Goal: Task Accomplishment & Management: Manage account settings

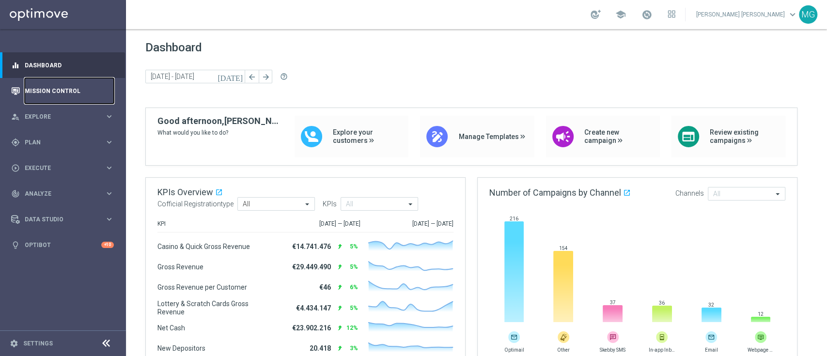
click at [39, 97] on link "Mission Control" at bounding box center [69, 91] width 89 height 26
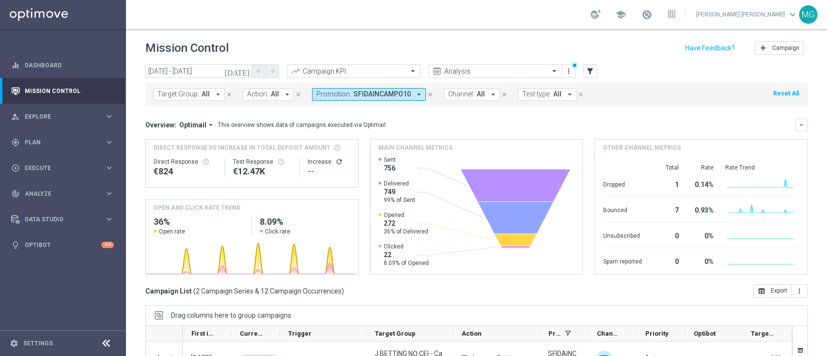
click at [407, 92] on button "Promotion: SFIDAINCAMPO10 arrow_drop_down" at bounding box center [369, 94] width 114 height 13
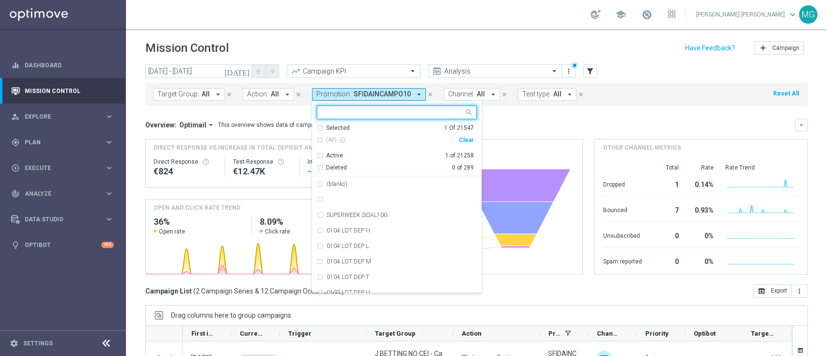
click at [328, 128] on div "Selected" at bounding box center [338, 128] width 24 height 8
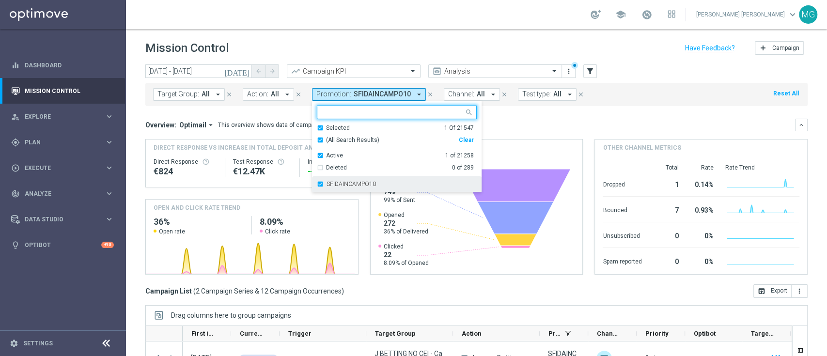
click at [332, 187] on div "SFIDAINCAMPO10" at bounding box center [397, 184] width 160 height 16
click at [349, 112] on input "text" at bounding box center [393, 113] width 142 height 8
paste input "DEP FINO A 10"
click at [333, 129] on div "Selected" at bounding box center [338, 128] width 24 height 8
click at [344, 187] on label "DEP FINO A 10" at bounding box center [346, 184] width 39 height 6
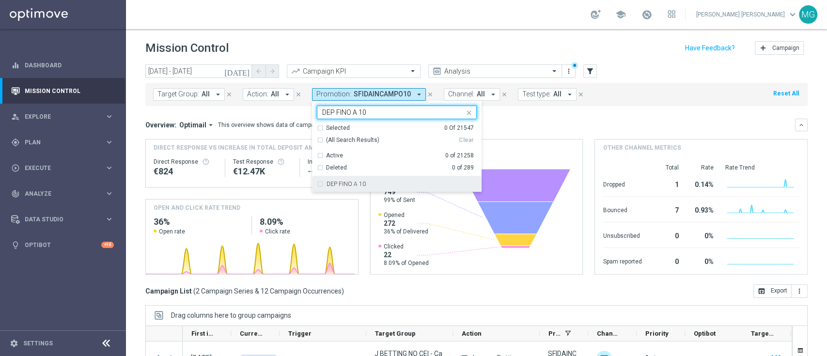
type input "DEP FINO A 10"
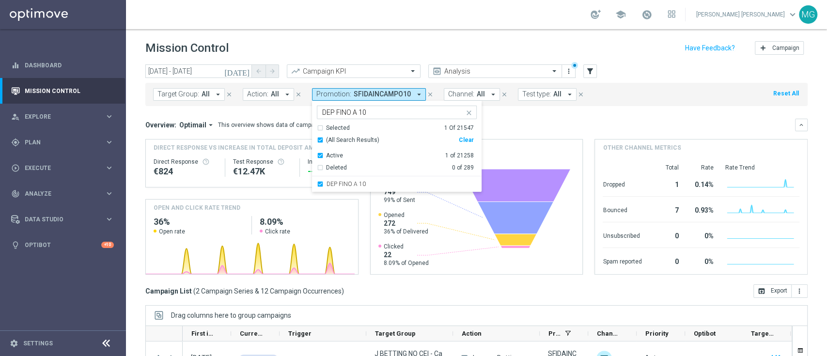
click at [550, 123] on div "Overview: Optimail arrow_drop_down This overview shows data of campaigns execut…" at bounding box center [470, 125] width 650 height 9
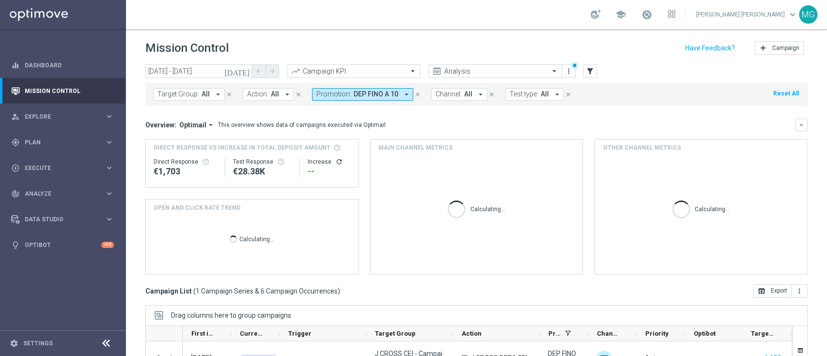
click at [244, 72] on icon "[DATE]" at bounding box center [237, 71] width 26 height 9
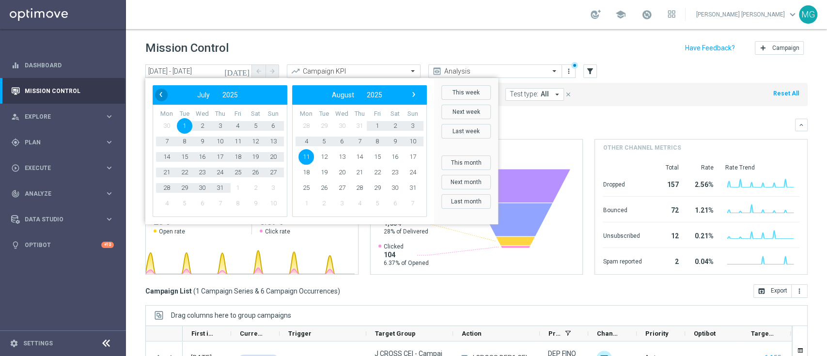
click at [160, 98] on span "‹" at bounding box center [161, 94] width 13 height 13
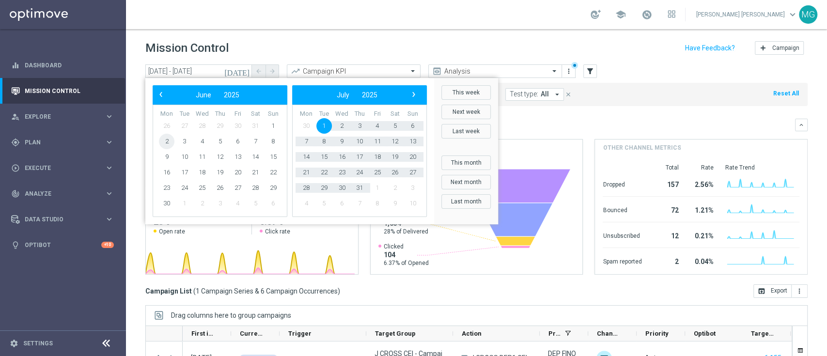
click at [162, 146] on span "2" at bounding box center [167, 142] width 16 height 16
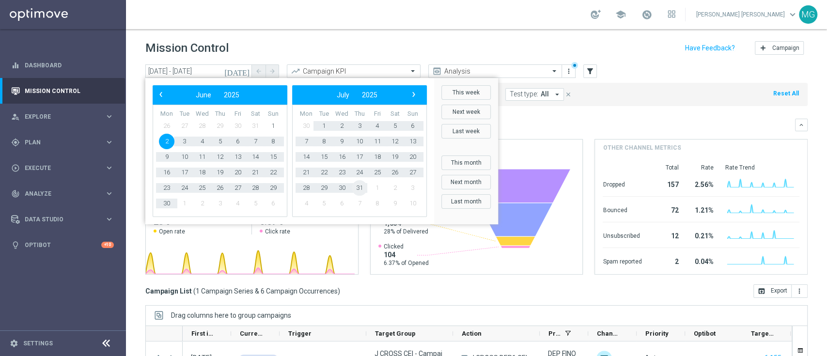
drag, startPoint x: 298, startPoint y: 186, endPoint x: 432, endPoint y: 170, distance: 134.6
click at [352, 187] on span "31" at bounding box center [360, 188] width 16 height 16
type input "02 Jun 2025 - 31 Jul 2025"
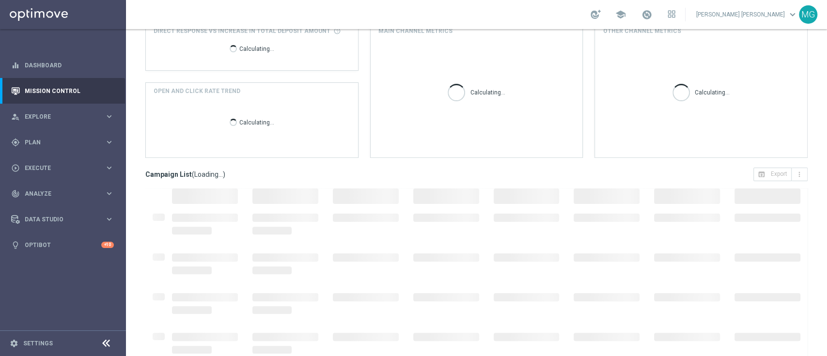
scroll to position [128, 0]
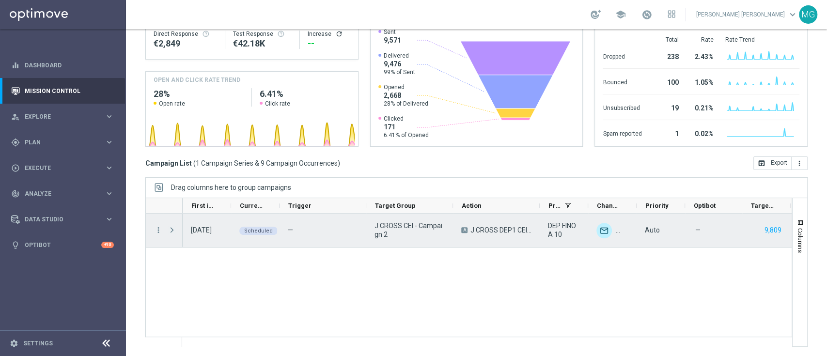
click at [170, 230] on span "Press SPACE to select this row." at bounding box center [172, 230] width 9 height 8
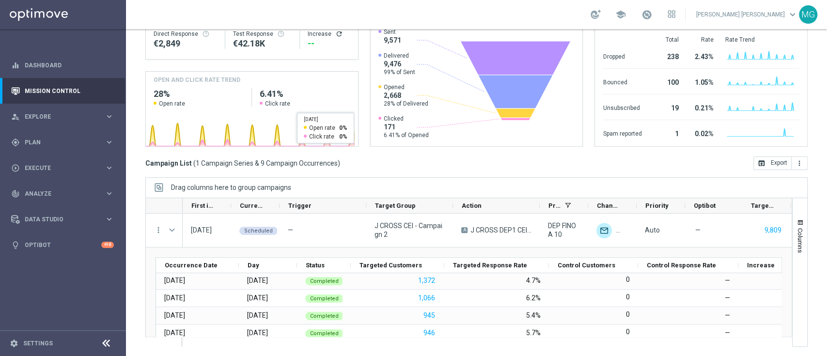
scroll to position [0, 0]
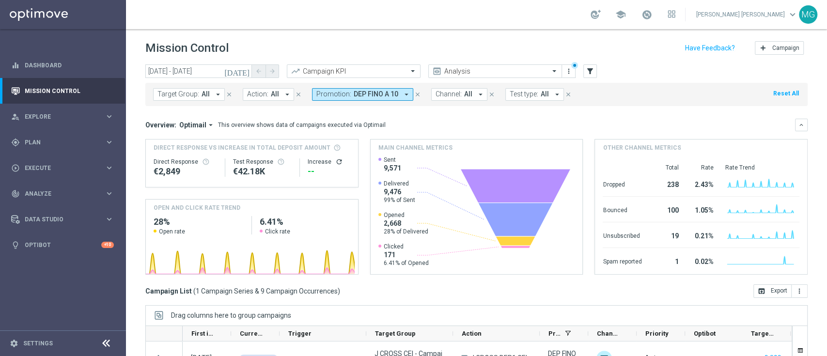
click at [371, 94] on span "DEP FINO A 10" at bounding box center [376, 94] width 45 height 8
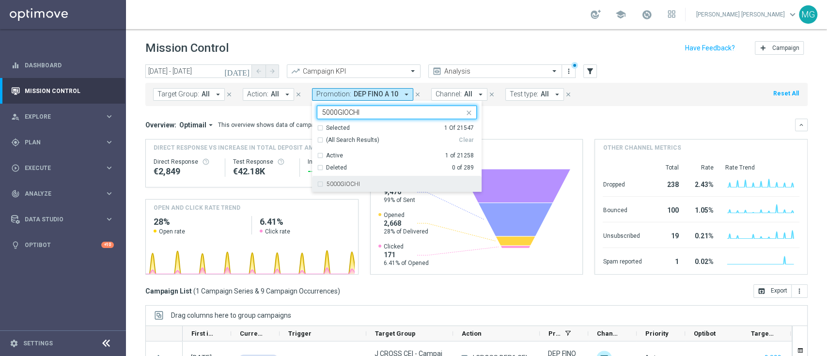
click at [339, 178] on div "5000GIOCHI" at bounding box center [397, 184] width 160 height 16
type input "5000GIOCHI"
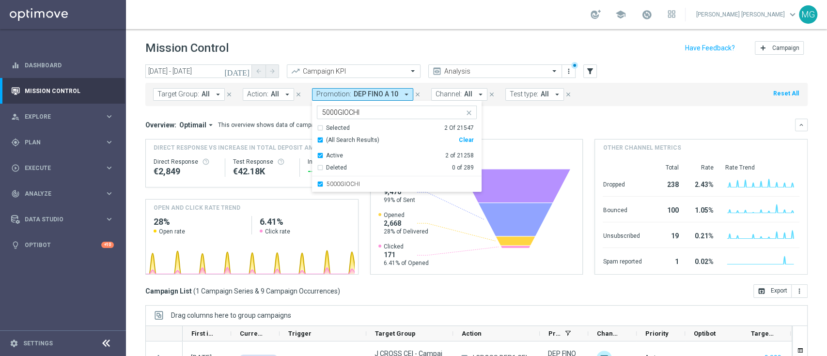
click at [341, 125] on div "Selected" at bounding box center [338, 128] width 24 height 8
click at [553, 132] on div "Overview: Optimail arrow_drop_down This overview shows data of campaigns execut…" at bounding box center [476, 197] width 662 height 156
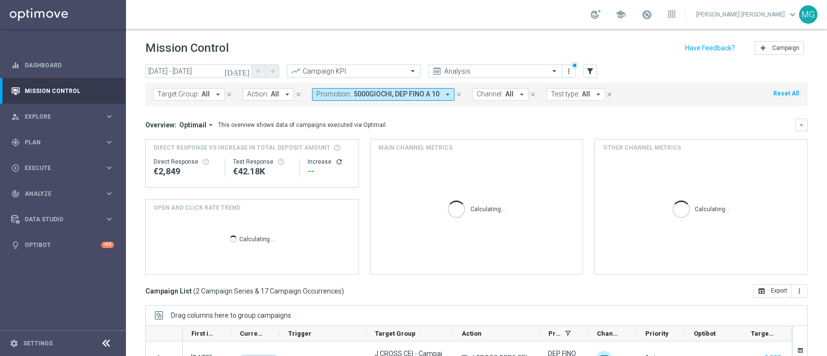
click at [364, 100] on div "Target Group: All arrow_drop_down close Action: All arrow_drop_down close Promo…" at bounding box center [476, 94] width 662 height 23
click at [365, 95] on span "5000GIOCHI, DEP FINO A 10" at bounding box center [397, 94] width 86 height 8
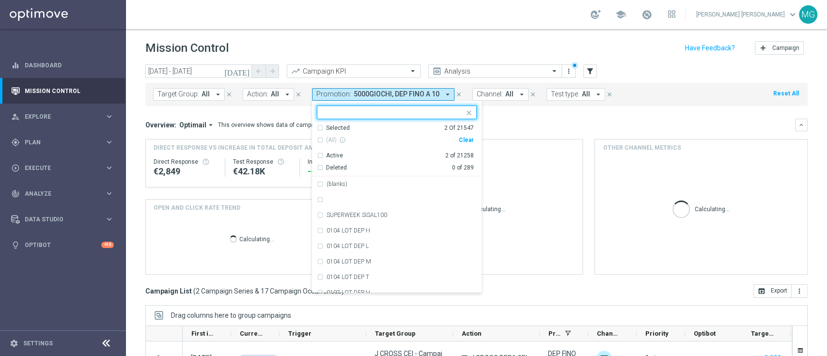
click at [335, 123] on ng-select "Selected 2 of 21547 Selected 2 Of 21547 (All) info_outline Clear Active 2 of 21…" at bounding box center [397, 199] width 170 height 187
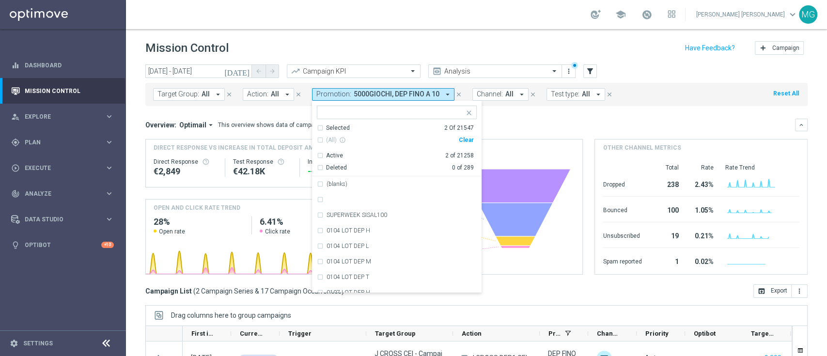
click at [334, 128] on div "Selected" at bounding box center [338, 128] width 24 height 8
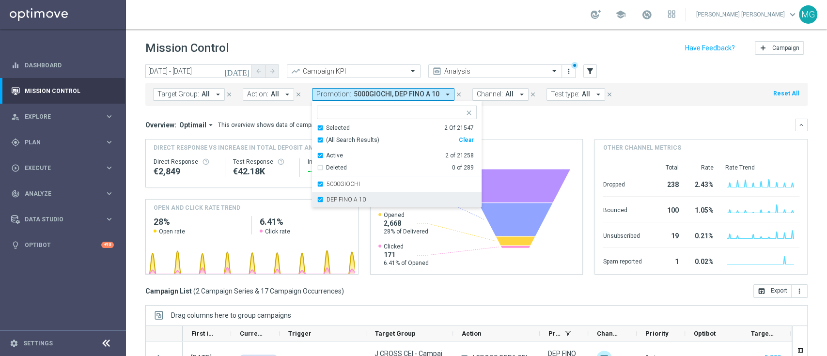
click at [327, 203] on div "DEP FINO A 10" at bounding box center [397, 200] width 160 height 16
click at [549, 134] on div "Overview: Optimail arrow_drop_down This overview shows data of campaigns execut…" at bounding box center [476, 197] width 662 height 156
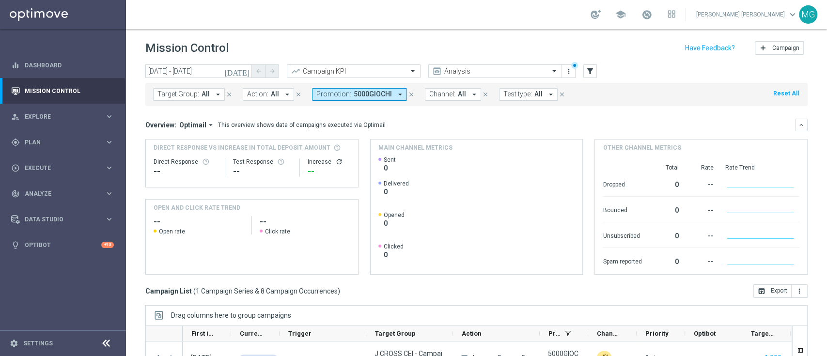
click at [384, 91] on span "5000GIOCHI" at bounding box center [373, 94] width 38 height 8
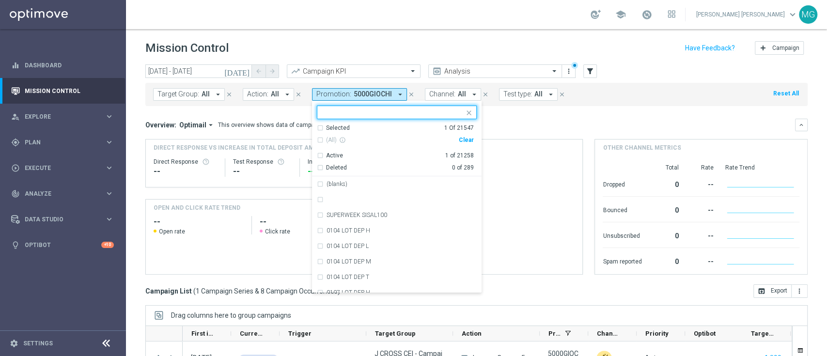
click at [333, 125] on div "Selected" at bounding box center [338, 128] width 24 height 8
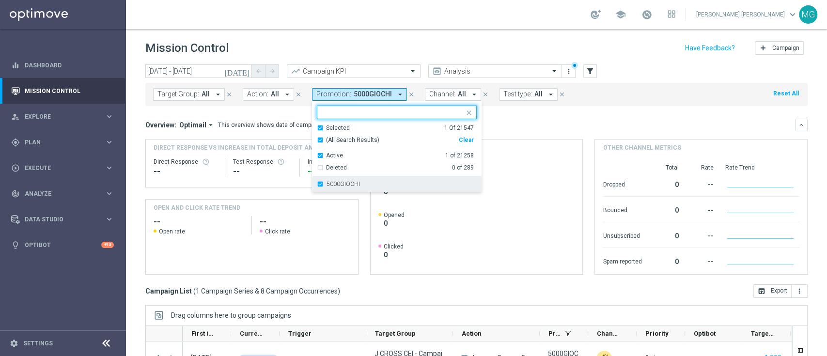
click at [317, 184] on div "5000GIOCHI" at bounding box center [397, 184] width 160 height 16
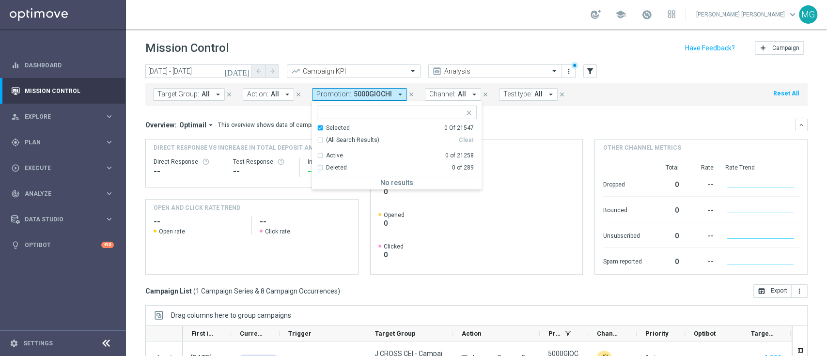
click at [317, 131] on div "Selected 0 Of 21547" at bounding box center [395, 128] width 157 height 8
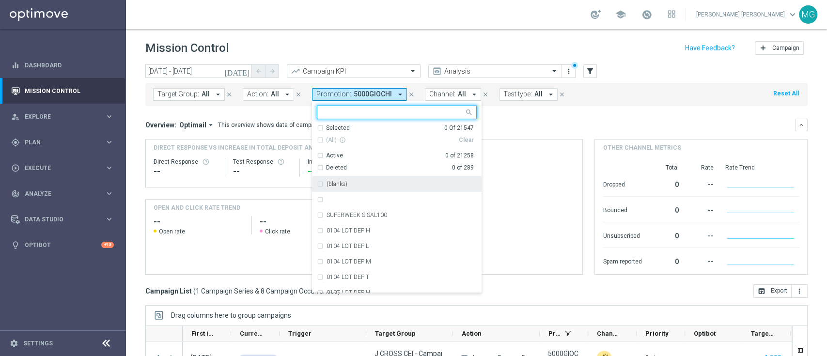
click at [324, 113] on input "text" at bounding box center [393, 113] width 142 height 8
paste input "PLAYDAY15"
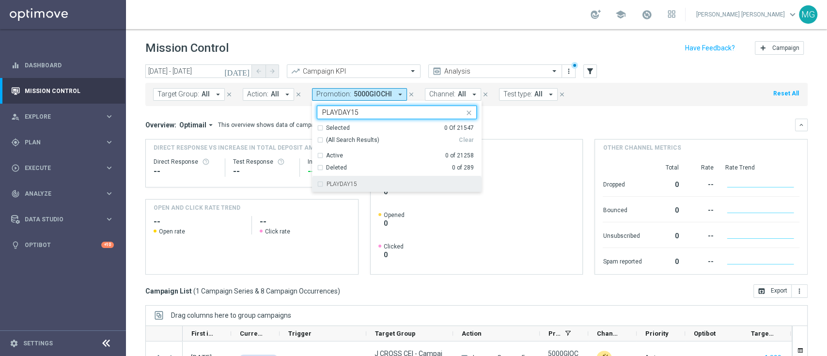
click at [333, 185] on label "PLAYDAY15" at bounding box center [342, 184] width 31 height 6
type input "PLAYDAY15"
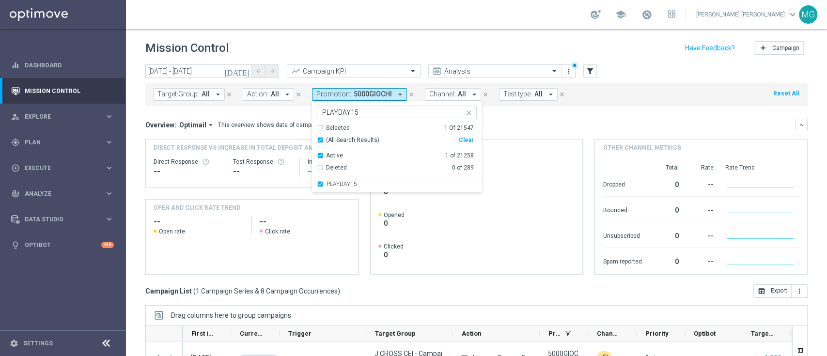
click at [538, 125] on div "Overview: Optimail arrow_drop_down This overview shows data of campaigns execut…" at bounding box center [470, 125] width 650 height 9
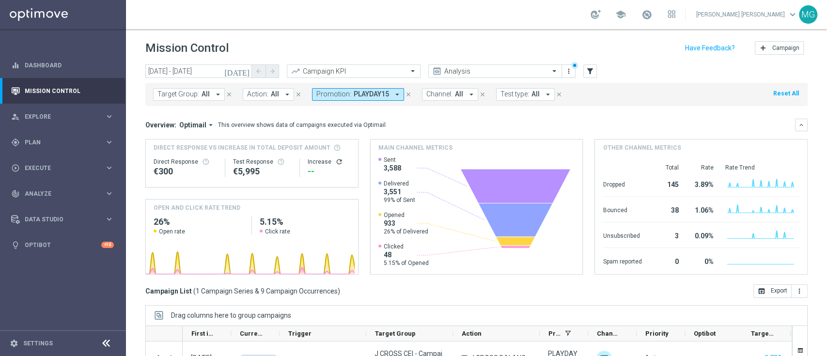
click at [785, 11] on link "Maria Grazia Garofalo keyboard_arrow_down" at bounding box center [747, 14] width 104 height 15
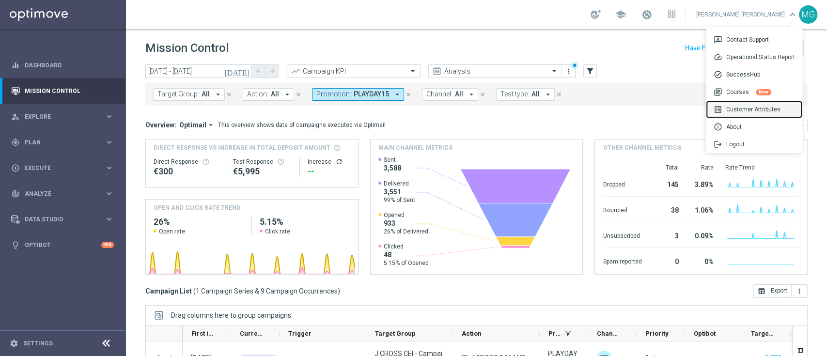
click at [758, 110] on div "list_alt Customer Attributes" at bounding box center [754, 109] width 96 height 17
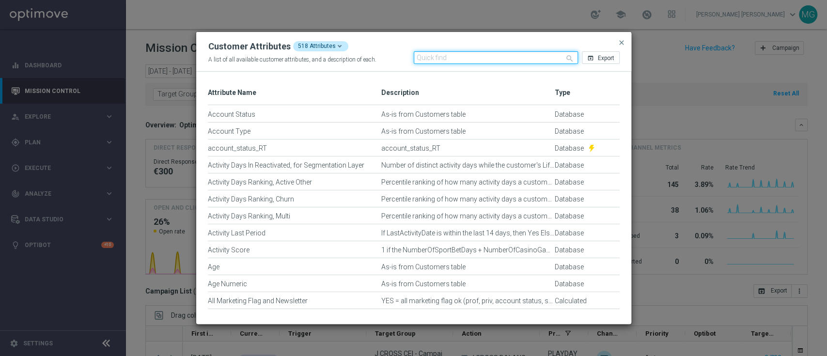
click at [434, 57] on input "text" at bounding box center [496, 57] width 164 height 13
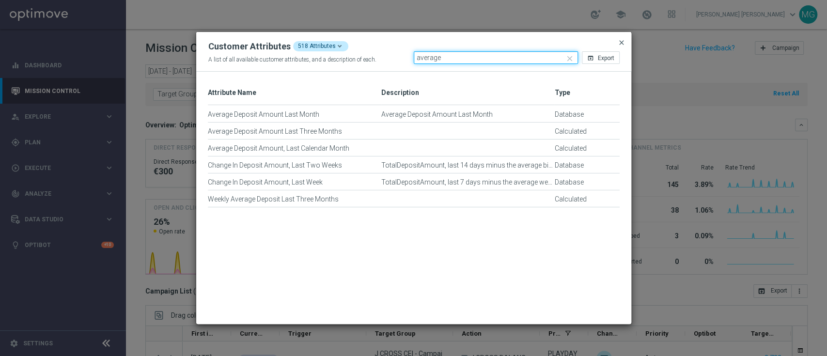
type input "average"
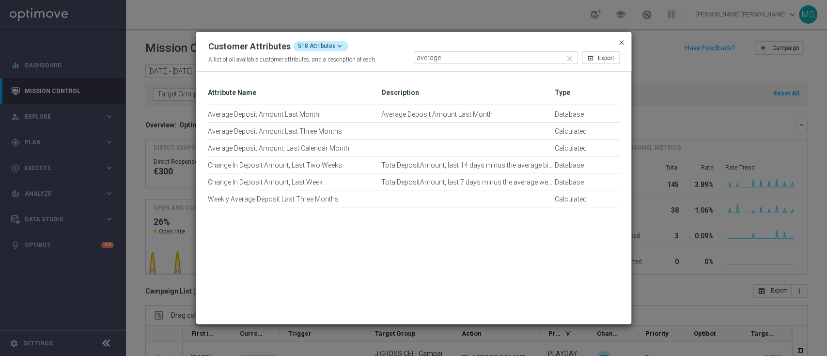
click at [621, 44] on span "close" at bounding box center [622, 43] width 8 height 8
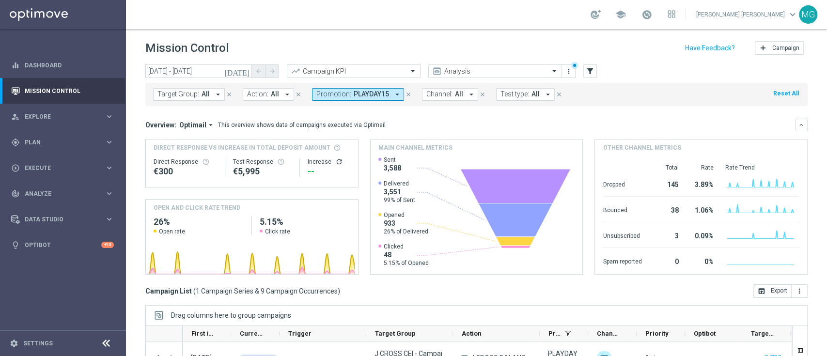
click at [393, 98] on icon "arrow_drop_down" at bounding box center [397, 94] width 9 height 9
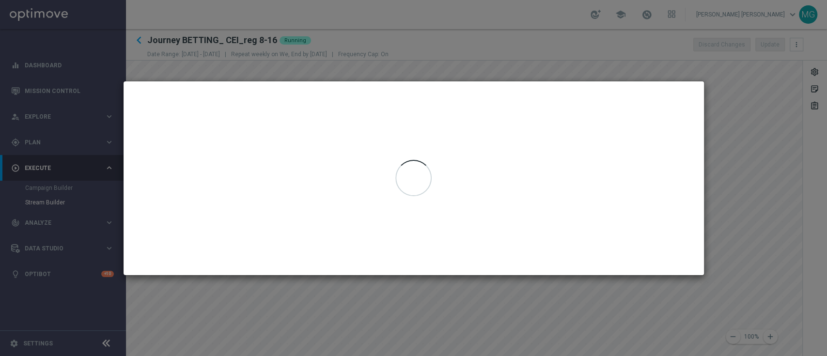
click at [595, 126] on div at bounding box center [414, 178] width 580 height 194
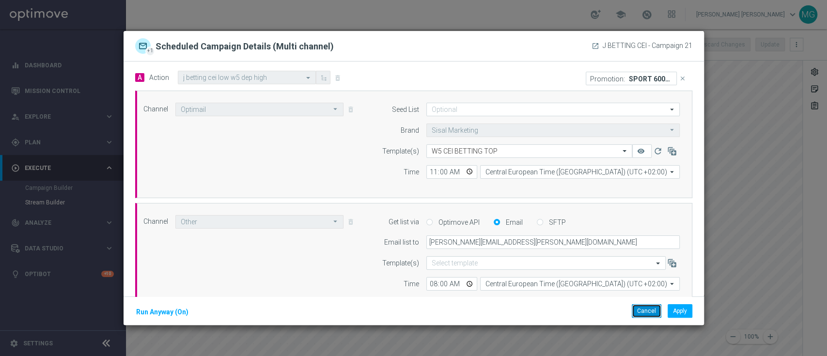
click at [638, 312] on button "Cancel" at bounding box center [647, 311] width 30 height 14
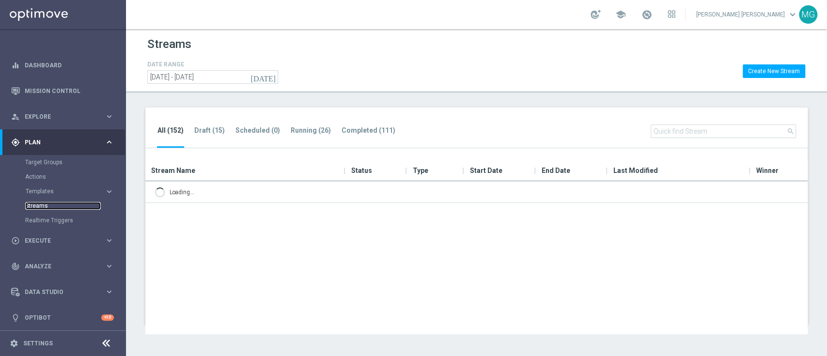
click at [44, 206] on link "Streams" at bounding box center [63, 206] width 76 height 8
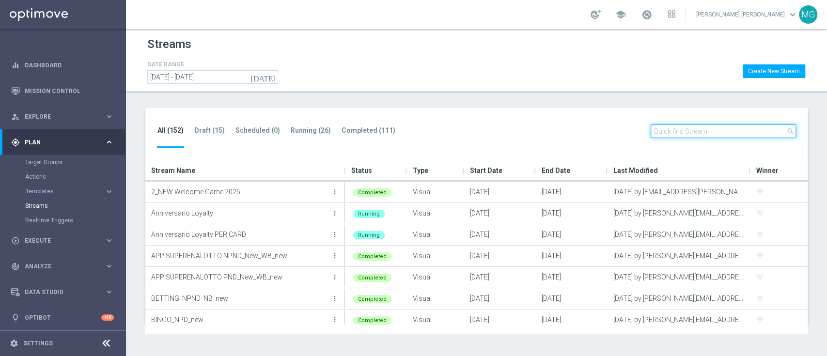
click at [679, 129] on input "text" at bounding box center [723, 132] width 145 height 14
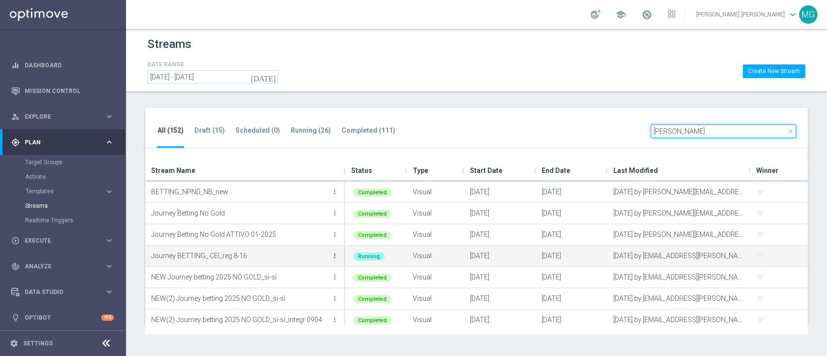
type input "[PERSON_NAME]"
click at [333, 256] on icon "more_vert" at bounding box center [335, 256] width 8 height 8
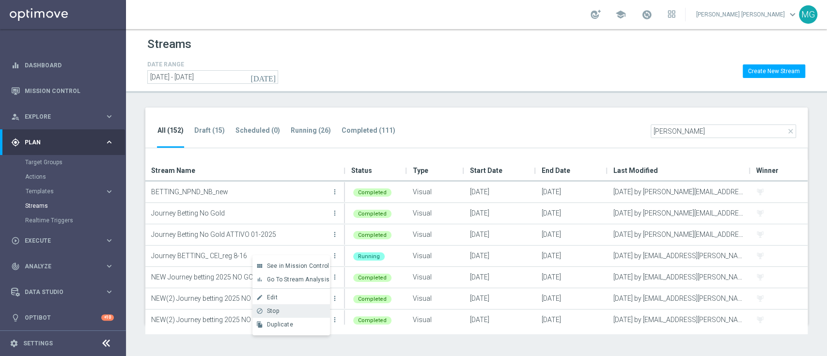
click at [298, 310] on div "Stop" at bounding box center [296, 311] width 59 height 7
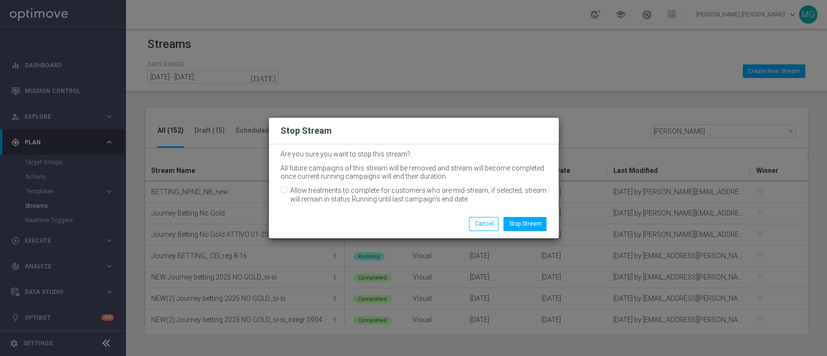
click at [284, 189] on input "Allow treatments to complete for customers who are mid-stream, if selected, str…" at bounding box center [284, 191] width 6 height 6
checkbox input "true"
click at [525, 225] on button "Stop Stream" at bounding box center [524, 224] width 43 height 14
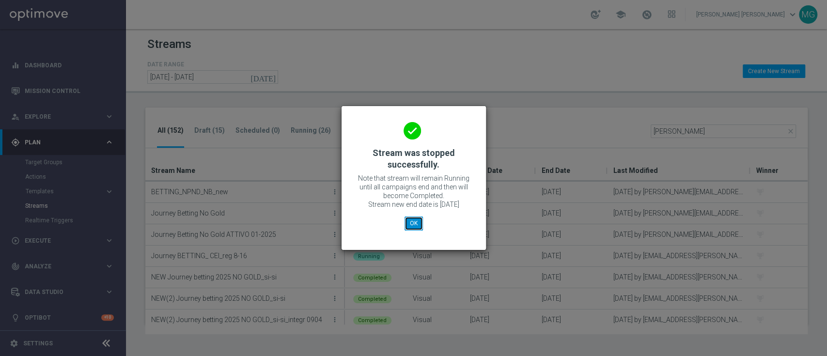
click at [416, 225] on button "OK" at bounding box center [414, 224] width 18 height 14
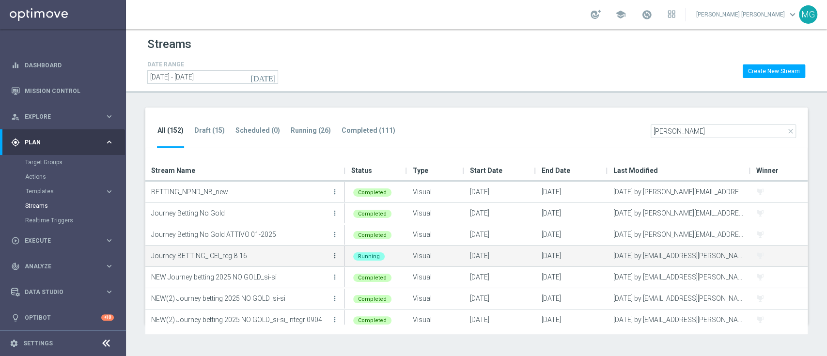
click at [333, 255] on icon "more_vert" at bounding box center [335, 256] width 8 height 8
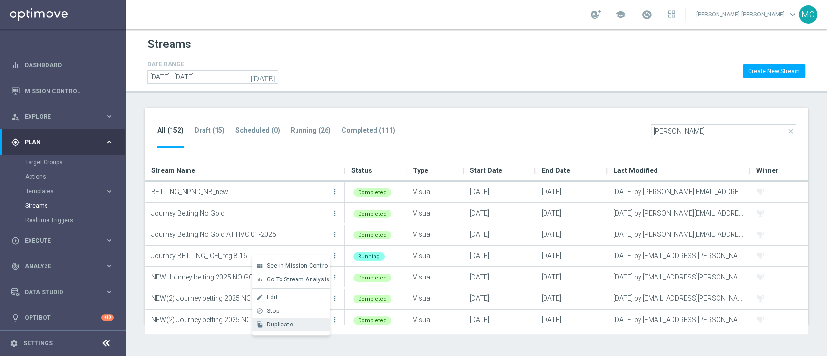
click at [289, 324] on span "Duplicate" at bounding box center [280, 324] width 26 height 7
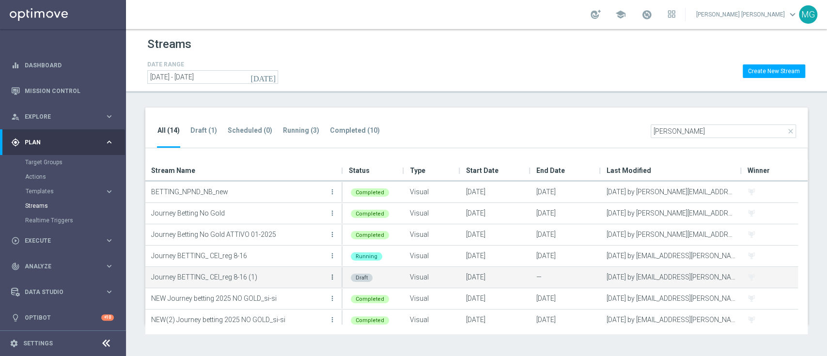
click at [332, 279] on icon "more_vert" at bounding box center [332, 277] width 8 height 8
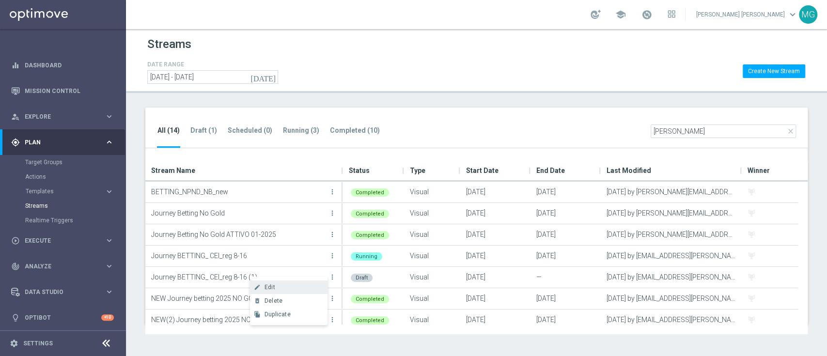
click at [304, 288] on div "Edit" at bounding box center [294, 287] width 59 height 7
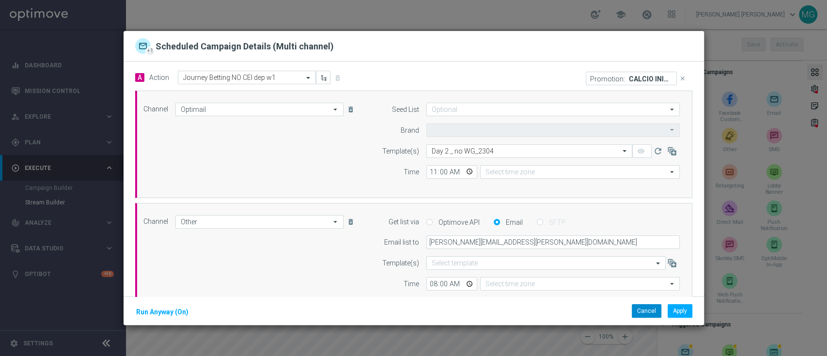
type input "Sisal Marketing"
type input "Central European Time ([GEOGRAPHIC_DATA]) (UTC +02:00)"
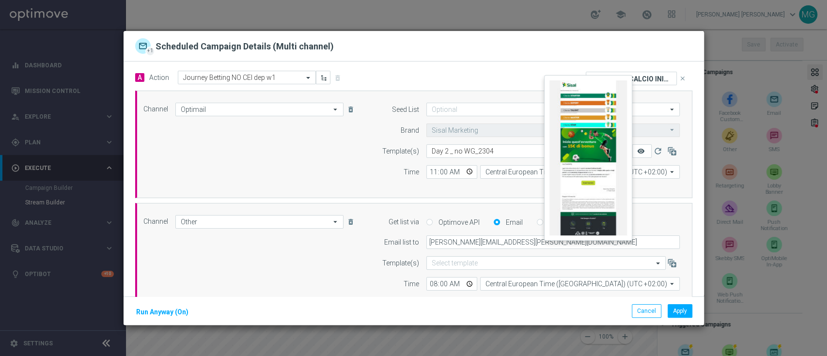
click at [637, 147] on icon "remove_red_eye" at bounding box center [641, 151] width 8 height 8
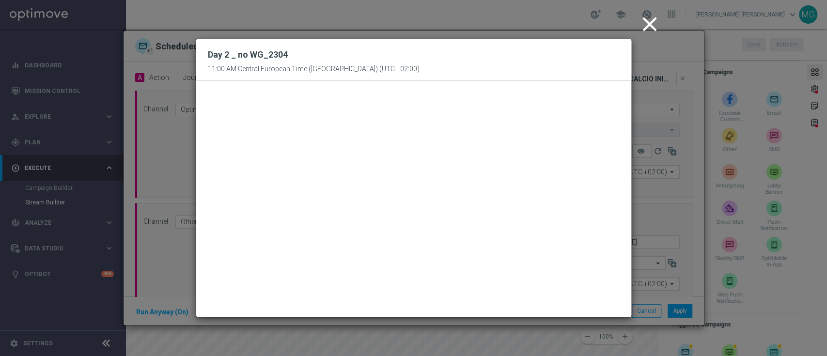
click at [651, 24] on icon "close" at bounding box center [650, 24] width 24 height 24
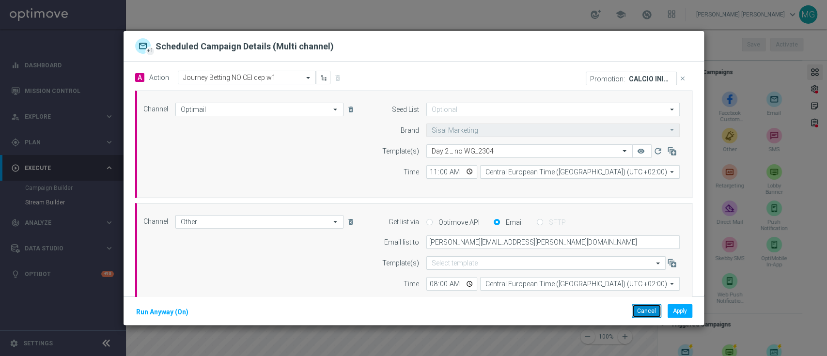
click at [651, 312] on button "Cancel" at bounding box center [647, 311] width 30 height 14
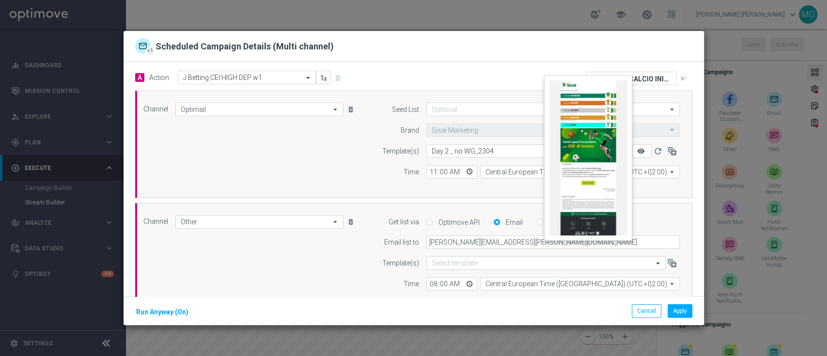
click at [637, 153] on icon "remove_red_eye" at bounding box center [641, 151] width 8 height 8
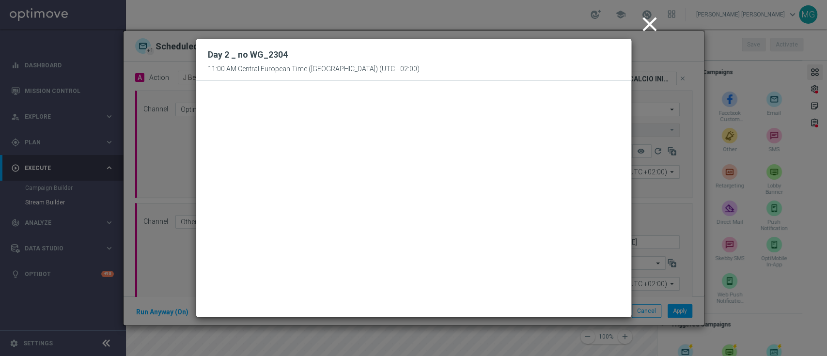
click at [646, 30] on icon "close" at bounding box center [650, 24] width 24 height 24
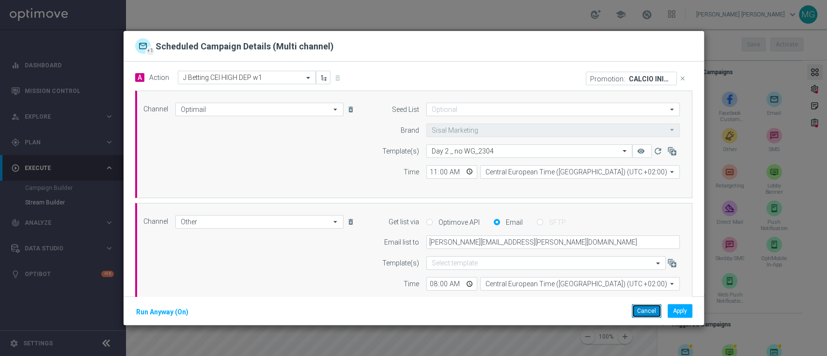
click at [651, 315] on button "Cancel" at bounding box center [647, 311] width 30 height 14
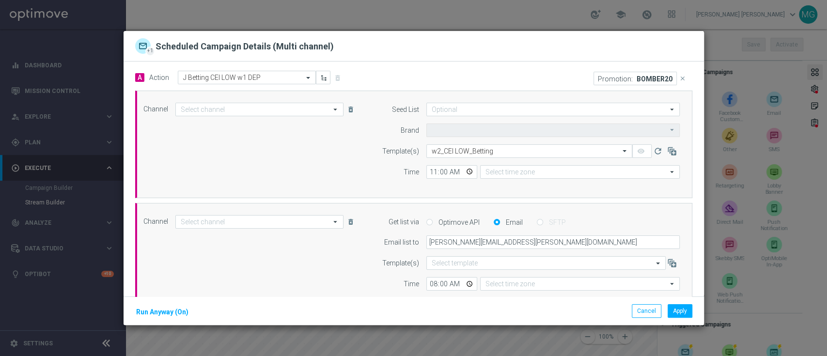
type input "Optimail"
type input "Sisal Marketing"
type input "Central European Time ([GEOGRAPHIC_DATA]) (UTC +02:00)"
type input "Other"
type input "Central European Time ([GEOGRAPHIC_DATA]) (UTC +02:00)"
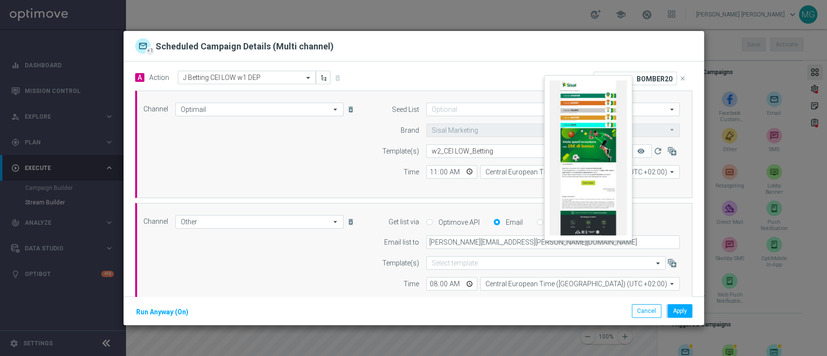
click at [636, 149] on button "remove_red_eye" at bounding box center [641, 151] width 19 height 14
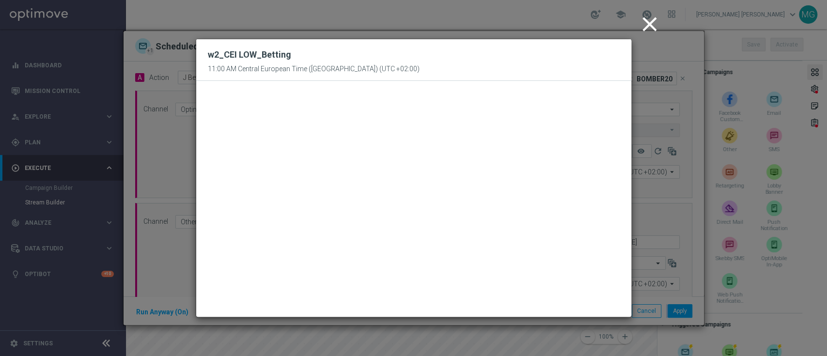
click at [650, 25] on icon "close" at bounding box center [650, 24] width 24 height 24
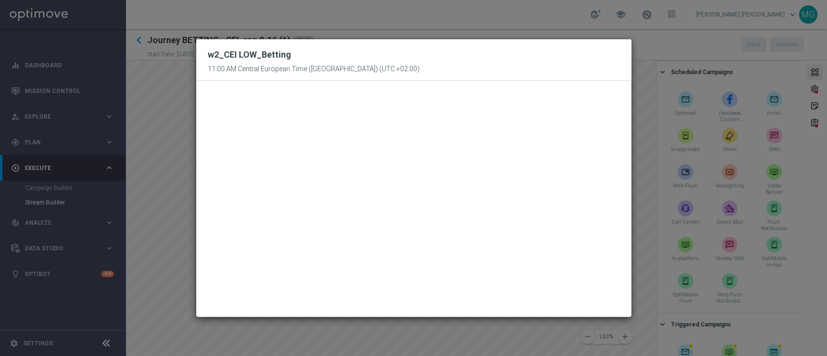
click at [637, 211] on modal-container "close w2_CEI LOW_Betting 11:00 AM Central European Time ([GEOGRAPHIC_DATA]) (UT…" at bounding box center [413, 178] width 827 height 356
click at [678, 62] on modal-container "close w2_CEI LOW_Betting 11:00 AM Central European Time ([GEOGRAPHIC_DATA]) (UT…" at bounding box center [413, 178] width 827 height 356
click at [508, 17] on modal-container "close w2_CEI LOW_Betting 11:00 AM Central European Time ([GEOGRAPHIC_DATA]) (UT…" at bounding box center [413, 178] width 827 height 356
click at [141, 204] on modal-container "close w2_CEI LOW_Betting 11:00 AM Central European Time ([GEOGRAPHIC_DATA]) (UT…" at bounding box center [413, 178] width 827 height 356
click at [826, 315] on modal-container "close w2_CEI LOW_Betting 11:00 AM Central European Time ([GEOGRAPHIC_DATA]) (UT…" at bounding box center [413, 178] width 827 height 356
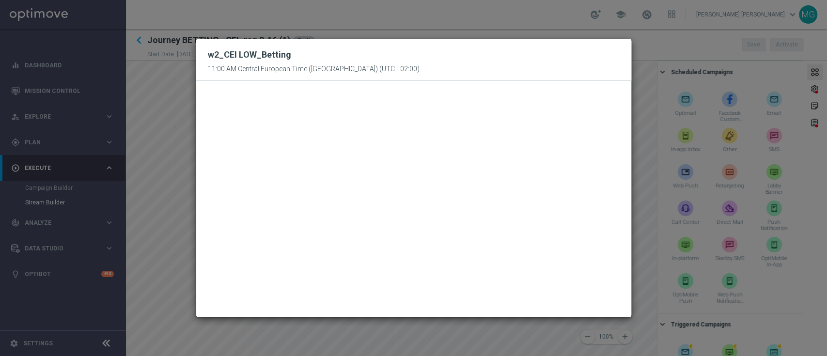
click at [811, 314] on modal-container "close w2_CEI LOW_Betting 11:00 AM Central European Time ([GEOGRAPHIC_DATA]) (UT…" at bounding box center [413, 178] width 827 height 356
click at [37, 169] on modal-container "close w2_CEI LOW_Betting 11:00 AM Central European Time ([GEOGRAPHIC_DATA]) (UT…" at bounding box center [413, 178] width 827 height 356
click at [167, 59] on modal-container "close w2_CEI LOW_Betting 11:00 AM Central European Time ([GEOGRAPHIC_DATA]) (UT…" at bounding box center [413, 178] width 827 height 356
click at [683, 36] on modal-container "close w2_CEI LOW_Betting 11:00 AM Central European Time ([GEOGRAPHIC_DATA]) (UT…" at bounding box center [413, 178] width 827 height 356
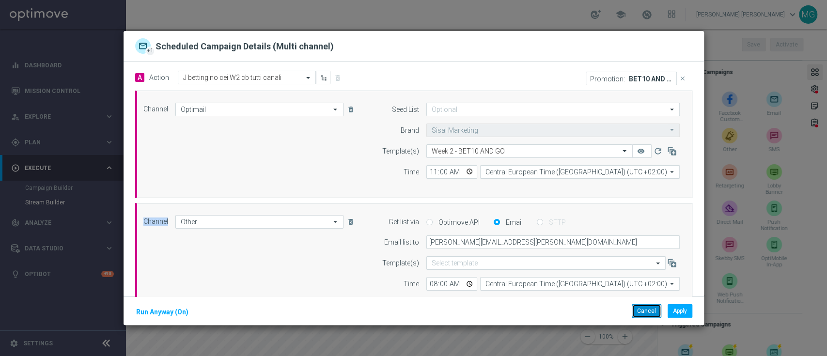
click at [647, 315] on button "Cancel" at bounding box center [647, 311] width 30 height 14
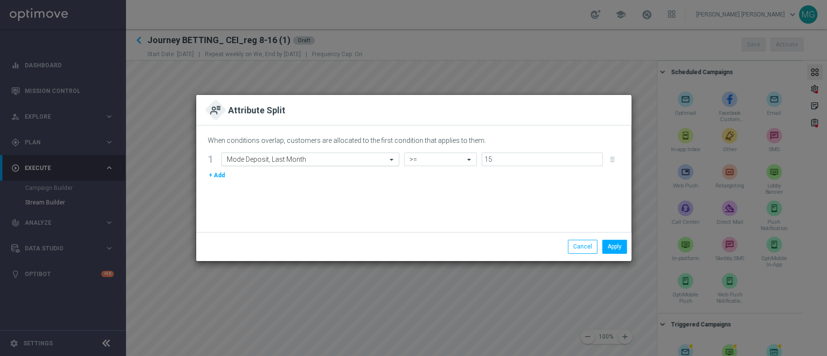
click at [299, 156] on input "text" at bounding box center [301, 160] width 148 height 8
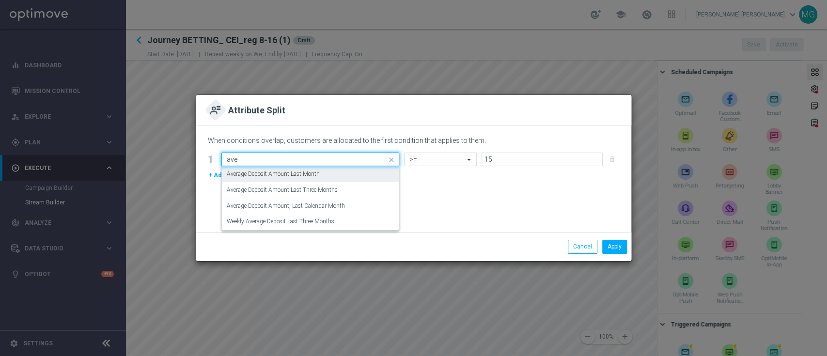
click at [295, 179] on div "Average Deposit Amount Last Month" at bounding box center [310, 174] width 167 height 16
type input "ave"
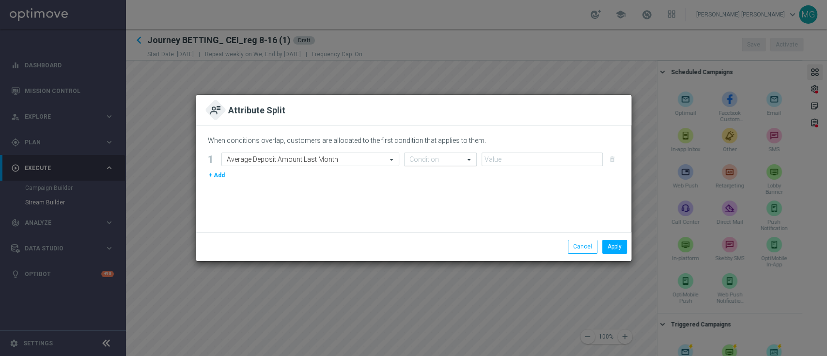
click at [424, 164] on div "Condition" at bounding box center [440, 160] width 73 height 14
click at [585, 254] on div "Apply Cancel" at bounding box center [413, 246] width 435 height 29
click at [574, 248] on button "Cancel" at bounding box center [583, 247] width 30 height 14
click at [285, 159] on input "text" at bounding box center [301, 160] width 148 height 8
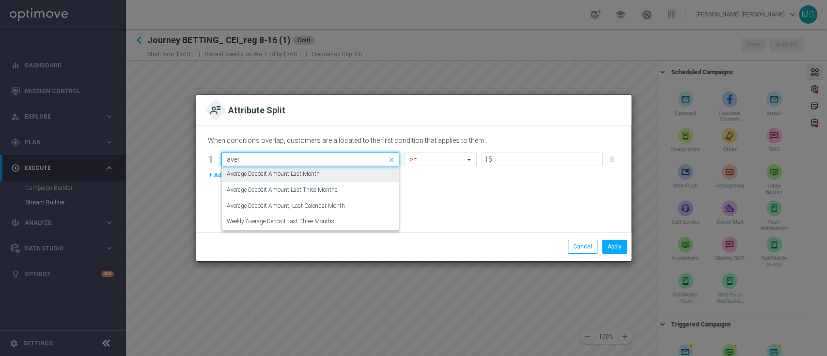
click at [282, 172] on label "Average Deposit Amount Last Month" at bounding box center [273, 174] width 93 height 8
type input "aver"
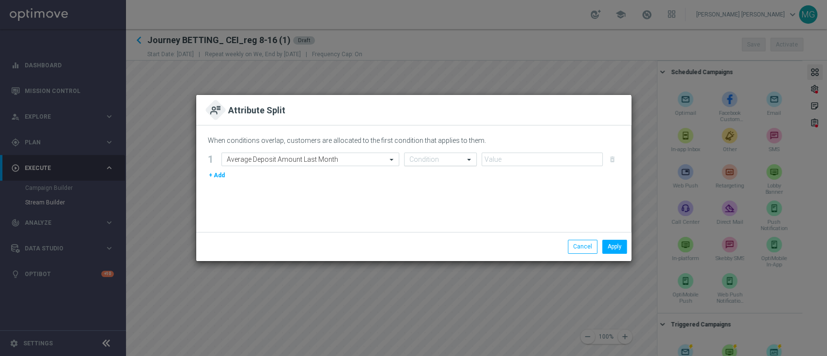
click at [436, 160] on input "text" at bounding box center [430, 160] width 43 height 8
click at [424, 252] on div ">=" at bounding box center [440, 254] width 62 height 16
click at [495, 159] on input "number" at bounding box center [542, 160] width 121 height 14
type input "15"
click at [613, 247] on button "Apply" at bounding box center [614, 247] width 25 height 14
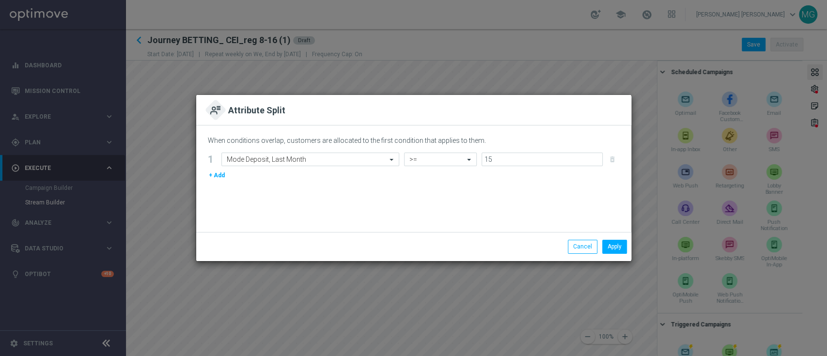
click at [449, 227] on div "When conditions overlap, customers are allocated to the first condition that ap…" at bounding box center [413, 178] width 435 height 107
click at [283, 165] on div "Select Attribute Mode Deposit, Last Month" at bounding box center [310, 160] width 178 height 14
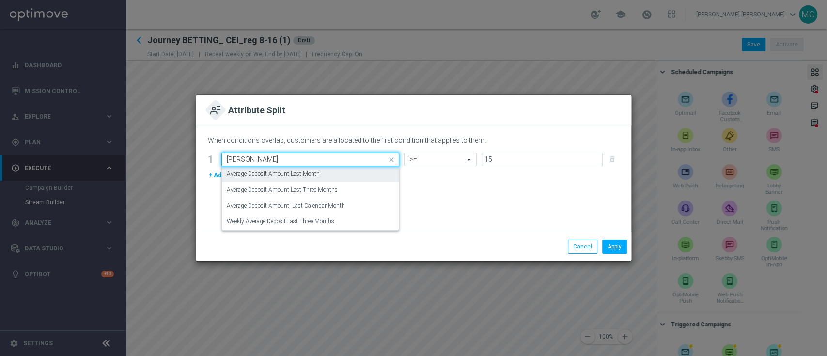
click at [279, 178] on div "Average Deposit Amount Last Month" at bounding box center [310, 174] width 167 height 16
type input "[PERSON_NAME]"
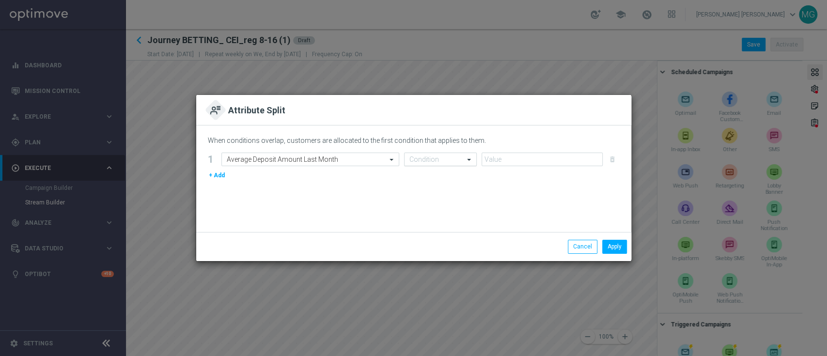
click at [429, 154] on div "Condition" at bounding box center [440, 160] width 73 height 14
drag, startPoint x: 434, startPoint y: 251, endPoint x: 467, endPoint y: 211, distance: 52.0
click at [434, 250] on div ">=" at bounding box center [440, 254] width 62 height 16
click at [496, 161] on input "number" at bounding box center [542, 160] width 121 height 14
type input "15"
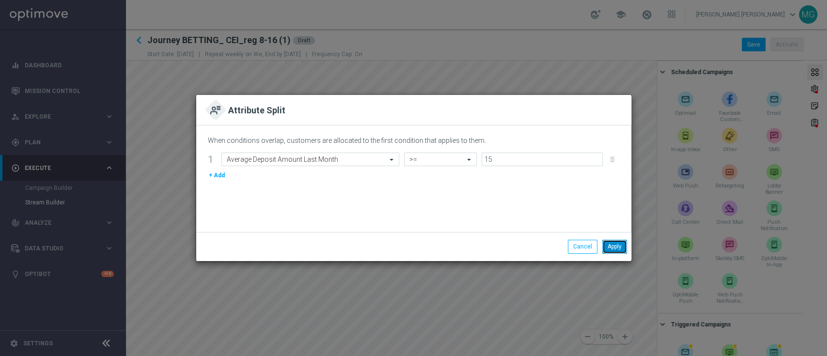
click at [619, 249] on button "Apply" at bounding box center [614, 247] width 25 height 14
click at [419, 283] on modal-container "Attribute Split When conditions overlap, customers are allocated to the first c…" at bounding box center [413, 178] width 827 height 356
click at [307, 163] on div "Select Attribute Mode Deposit, Last Month" at bounding box center [310, 160] width 178 height 14
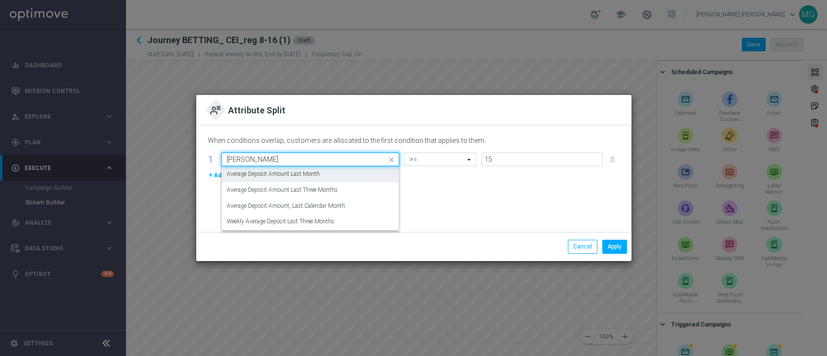
click at [302, 174] on label "Average Deposit Amount Last Month" at bounding box center [273, 174] width 93 height 8
type input "[PERSON_NAME]"
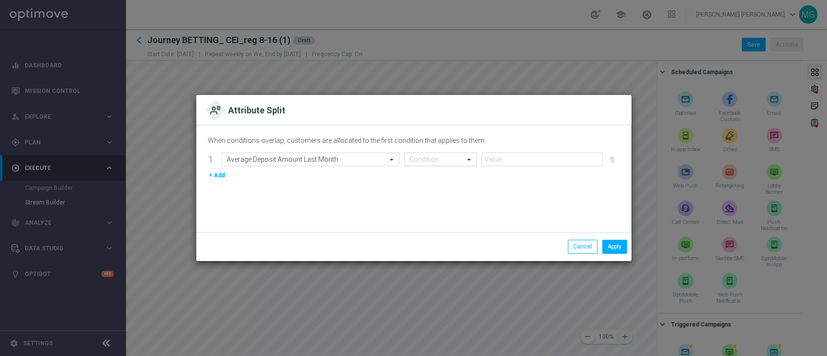
click at [430, 161] on input "text" at bounding box center [430, 160] width 43 height 8
click at [435, 253] on div ">=" at bounding box center [440, 254] width 62 height 16
click at [502, 161] on input "number" at bounding box center [542, 160] width 121 height 14
type input "15"
click at [609, 244] on button "Apply" at bounding box center [614, 247] width 25 height 14
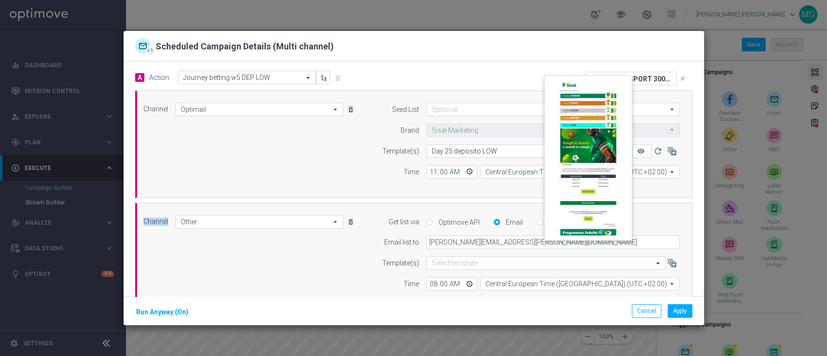
click at [637, 147] on button "remove_red_eye" at bounding box center [641, 151] width 19 height 14
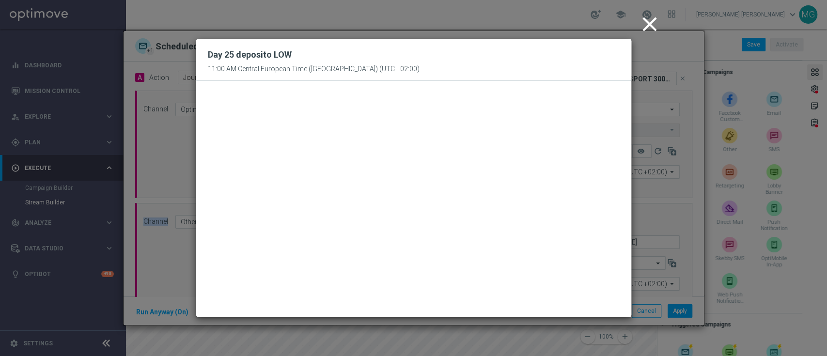
click at [647, 28] on icon "close" at bounding box center [650, 24] width 24 height 24
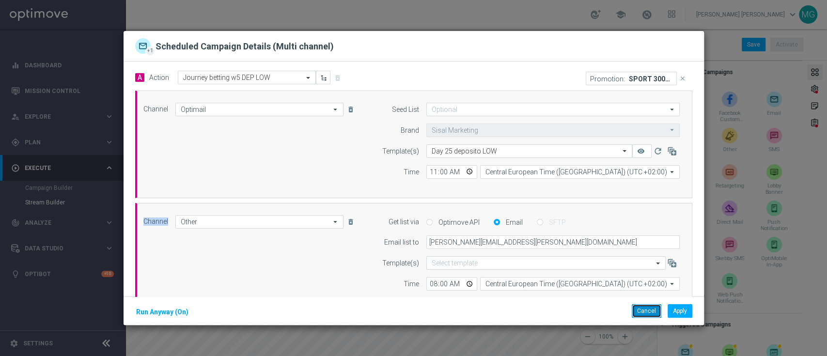
click at [639, 312] on button "Cancel" at bounding box center [647, 311] width 30 height 14
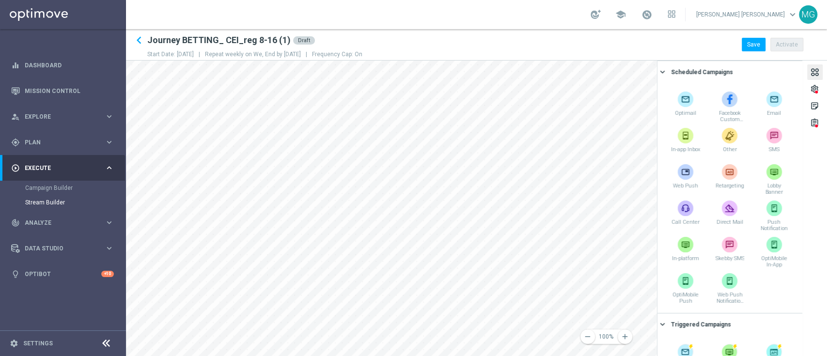
click at [454, 58] on div "keyboard_arrow_left Journey BETTING_ CEI_reg 8-16 (1) Draft Start Date: [DATE] …" at bounding box center [476, 192] width 701 height 327
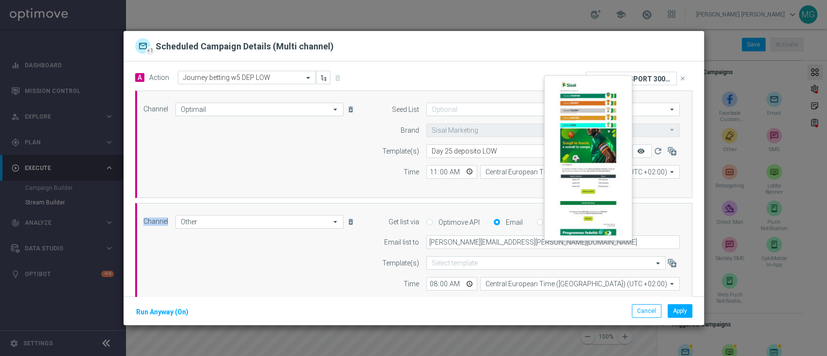
click at [637, 149] on icon "remove_red_eye" at bounding box center [641, 151] width 8 height 8
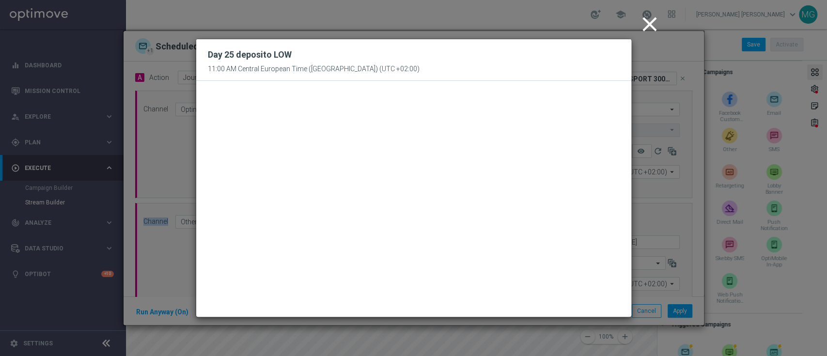
click at [652, 22] on icon "close" at bounding box center [650, 24] width 24 height 24
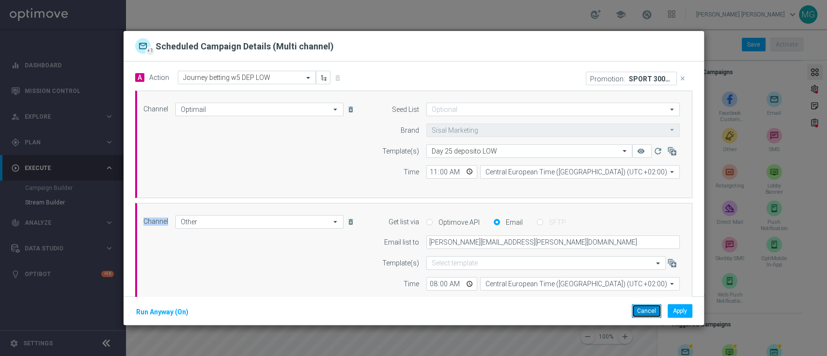
click at [636, 310] on button "Cancel" at bounding box center [647, 311] width 30 height 14
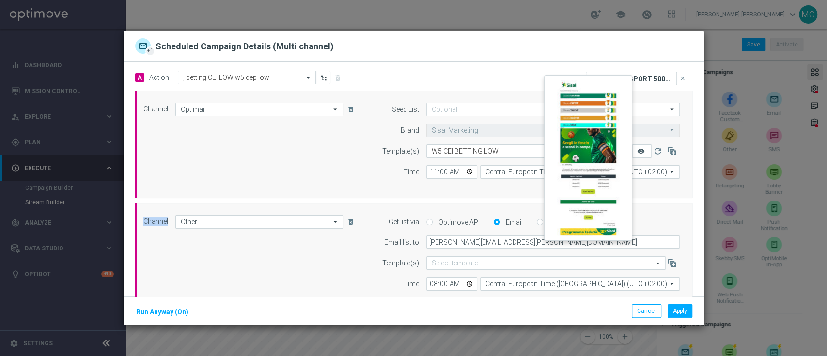
click at [637, 149] on icon "remove_red_eye" at bounding box center [641, 151] width 8 height 8
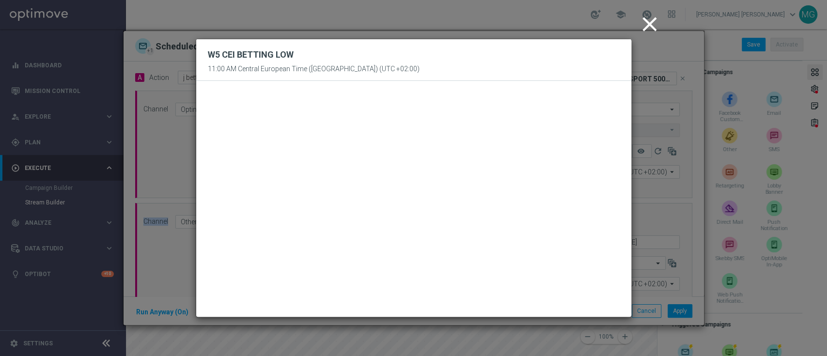
click at [646, 18] on icon "close" at bounding box center [650, 24] width 24 height 24
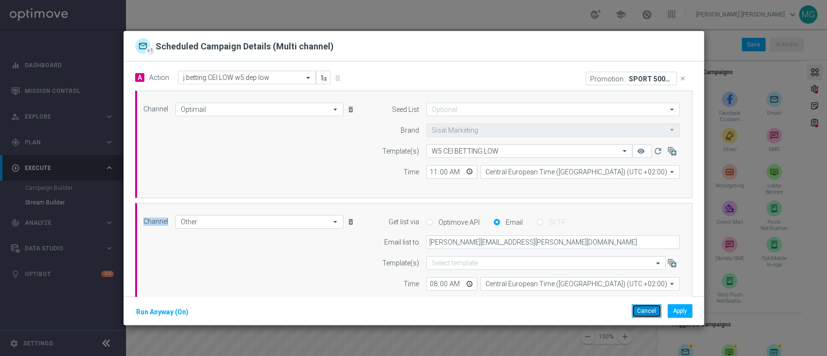
click at [651, 310] on button "Cancel" at bounding box center [647, 311] width 30 height 14
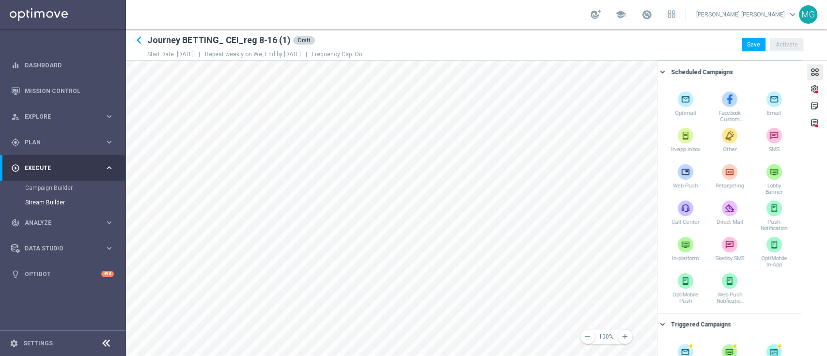
click at [427, 356] on html "equalizer Dashboard Mission Control" at bounding box center [413, 178] width 827 height 356
click at [368, 356] on html "equalizer Dashboard Mission Control" at bounding box center [413, 178] width 827 height 356
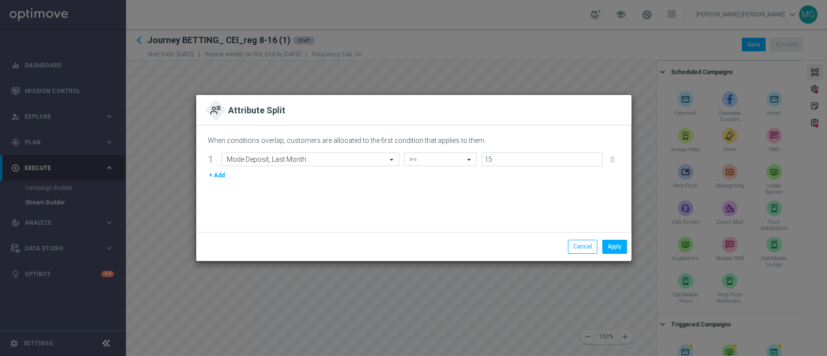
click at [309, 168] on form "1 Select Attribute Mode Deposit, Last Month Condition >= 15 delete_forever + Add" at bounding box center [414, 167] width 412 height 28
click at [309, 160] on input "text" at bounding box center [301, 160] width 148 height 8
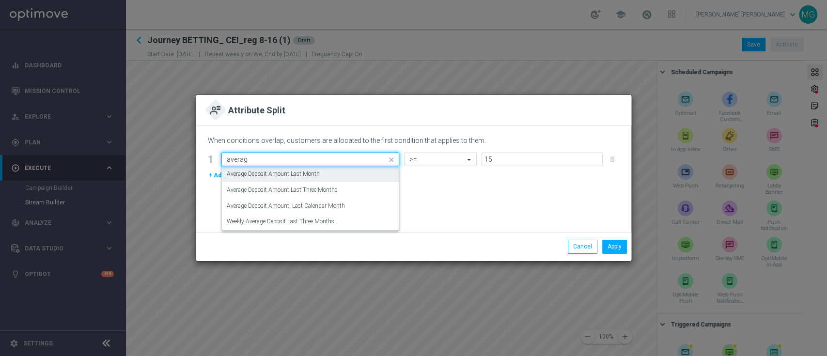
click at [305, 173] on label "Average Deposit Amount Last Month" at bounding box center [273, 174] width 93 height 8
type input "averag"
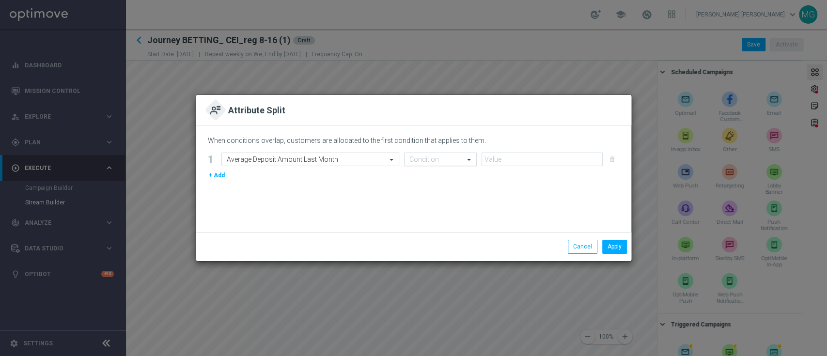
click at [423, 157] on input "text" at bounding box center [430, 160] width 43 height 8
drag, startPoint x: 422, startPoint y: 256, endPoint x: 477, endPoint y: 212, distance: 70.3
click at [421, 256] on div ">=" at bounding box center [440, 254] width 62 height 16
click at [502, 153] on input "number" at bounding box center [542, 160] width 121 height 14
type input "15"
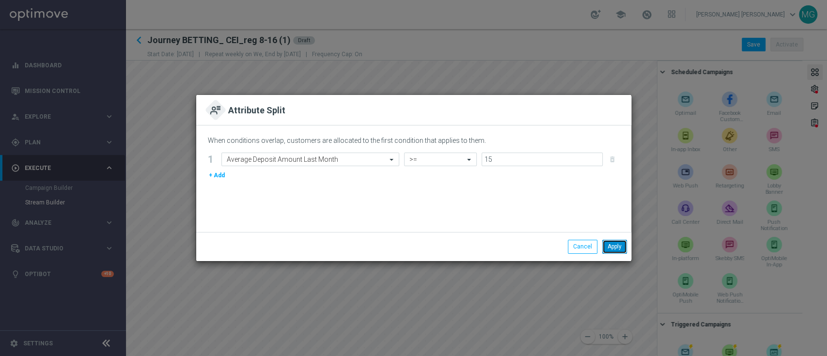
click at [616, 252] on button "Apply" at bounding box center [614, 247] width 25 height 14
click at [402, 325] on modal-container "Attribute Split When conditions overlap, customers are allocated to the first c…" at bounding box center [413, 178] width 827 height 356
click at [314, 162] on input "text" at bounding box center [301, 160] width 148 height 8
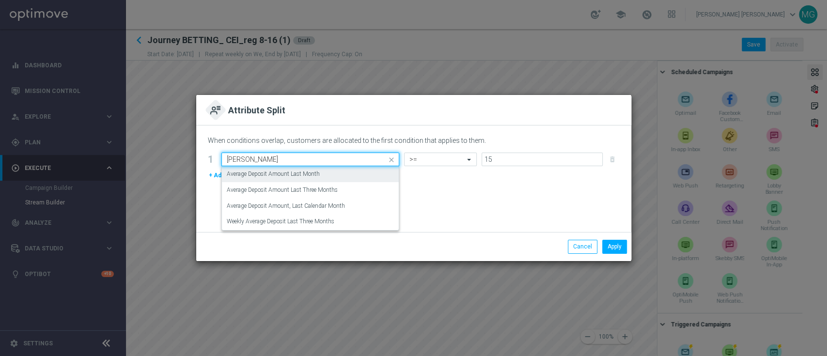
click at [301, 172] on label "Average Deposit Amount Last Month" at bounding box center [273, 174] width 93 height 8
type input "[PERSON_NAME]"
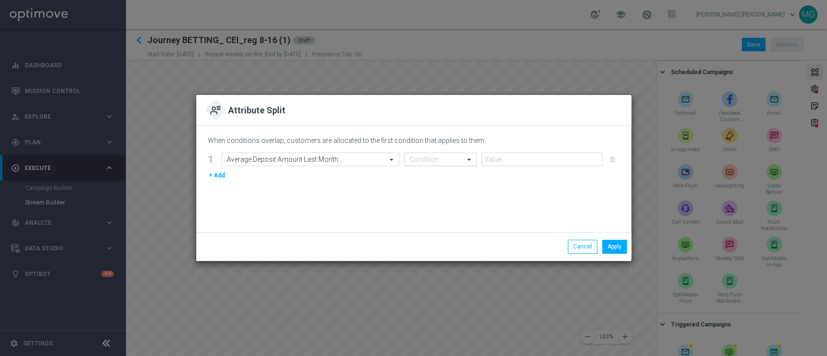
click at [438, 159] on input "text" at bounding box center [430, 160] width 43 height 8
click at [428, 257] on div ">=" at bounding box center [440, 254] width 62 height 16
click at [497, 157] on input "number" at bounding box center [542, 160] width 121 height 14
type input "15"
click at [619, 246] on button "Apply" at bounding box center [614, 247] width 25 height 14
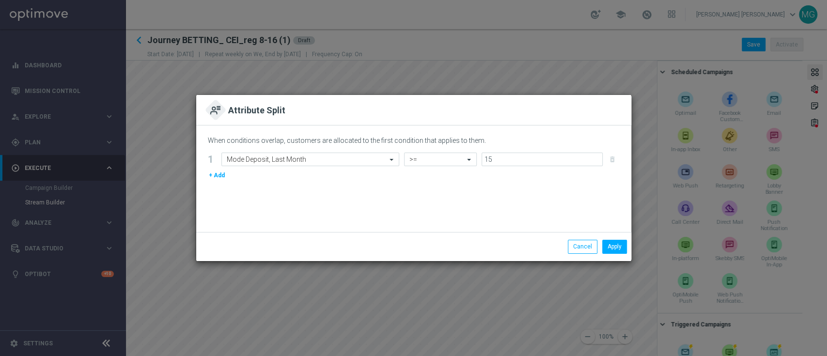
click at [416, 254] on div "Apply Cancel" at bounding box center [413, 246] width 435 height 29
drag, startPoint x: 296, startPoint y: 170, endPoint x: 296, endPoint y: 164, distance: 5.8
click at [296, 165] on form "1 Select Attribute Mode Deposit, Last Month Condition >= 15 delete_forever + Add" at bounding box center [414, 167] width 412 height 28
click at [296, 163] on input "text" at bounding box center [301, 160] width 148 height 8
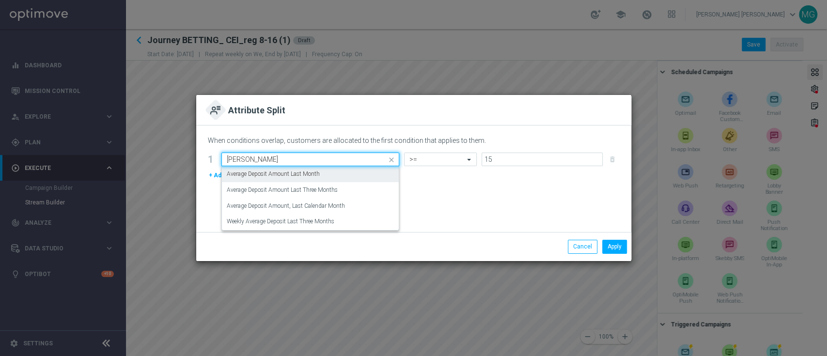
click at [289, 174] on label "Average Deposit Amount Last Month" at bounding box center [273, 174] width 93 height 8
type input "[PERSON_NAME]"
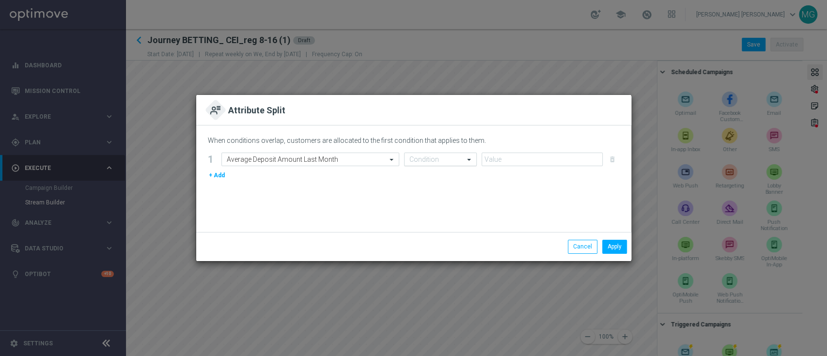
click at [435, 160] on input "text" at bounding box center [430, 160] width 43 height 8
click at [431, 253] on div ">=" at bounding box center [440, 254] width 62 height 16
click at [508, 161] on input "number" at bounding box center [542, 160] width 121 height 14
type input "15"
click at [615, 245] on button "Apply" at bounding box center [614, 247] width 25 height 14
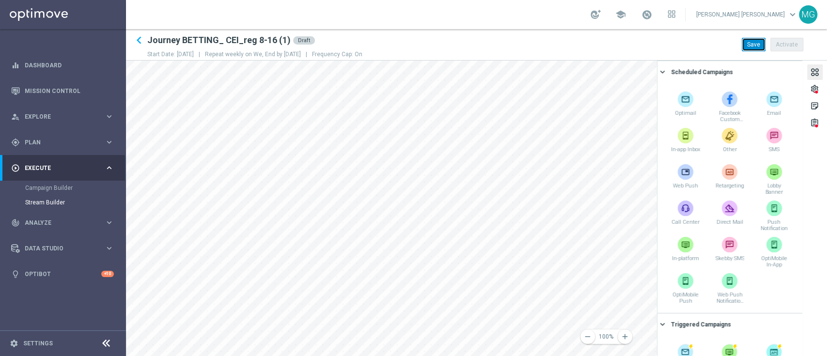
click at [753, 49] on button "Save" at bounding box center [754, 45] width 24 height 14
click at [584, 341] on icon "remove" at bounding box center [587, 336] width 9 height 9
click at [445, 356] on html "equalizer Dashboard Mission Control" at bounding box center [413, 178] width 827 height 356
click at [423, 356] on html "equalizer Dashboard Mission Control" at bounding box center [413, 178] width 827 height 356
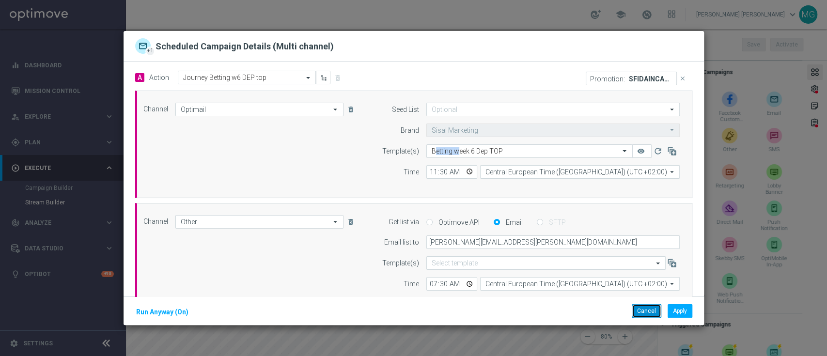
click at [647, 310] on button "Cancel" at bounding box center [647, 311] width 30 height 14
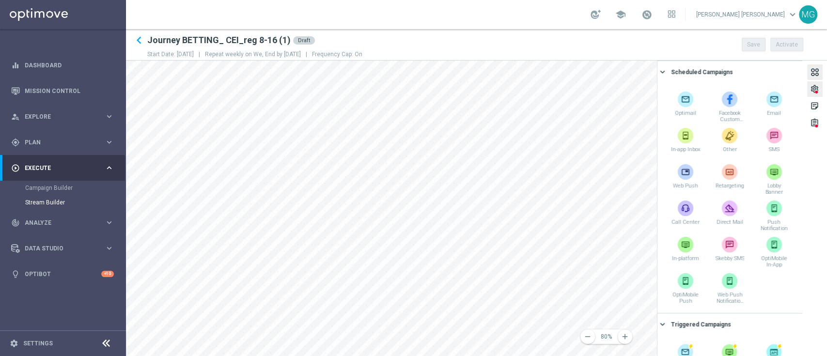
click at [818, 90] on div "settings" at bounding box center [814, 90] width 9 height 13
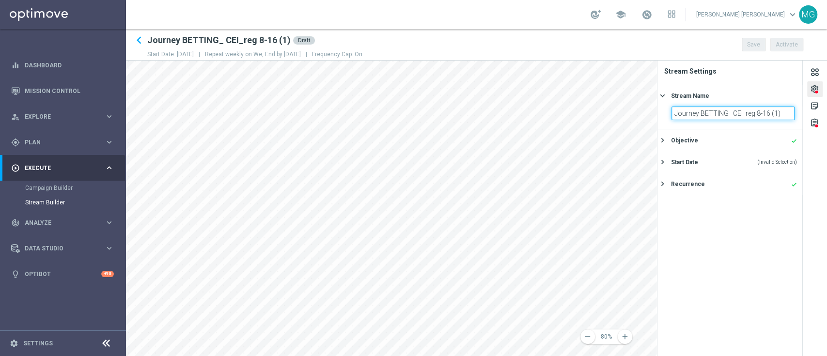
click at [787, 114] on input "Journey BETTING_ CEI_reg 8-16 (1)" at bounding box center [732, 114] width 123 height 14
type input "Journey BETTING_ CEI_reg 8-16_No Mode"
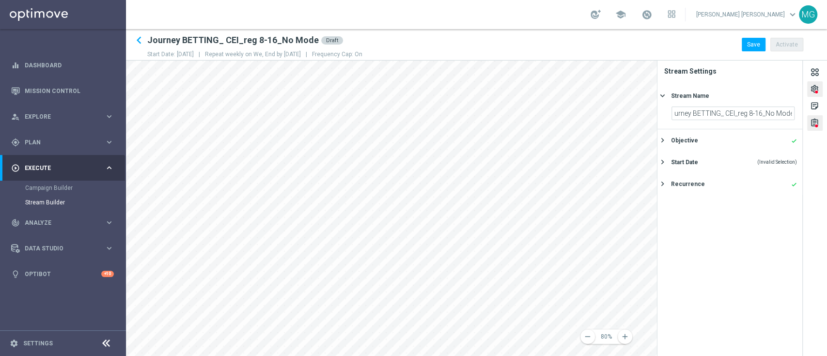
click at [820, 130] on div "assignment" at bounding box center [815, 123] width 16 height 16
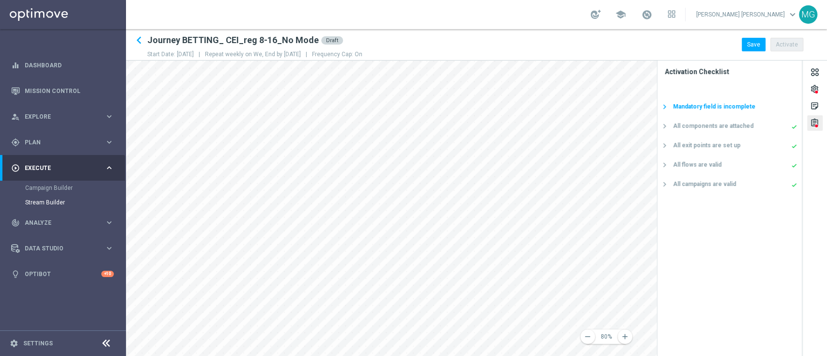
click at [736, 106] on div "Mandatory field is incomplete" at bounding box center [714, 106] width 82 height 9
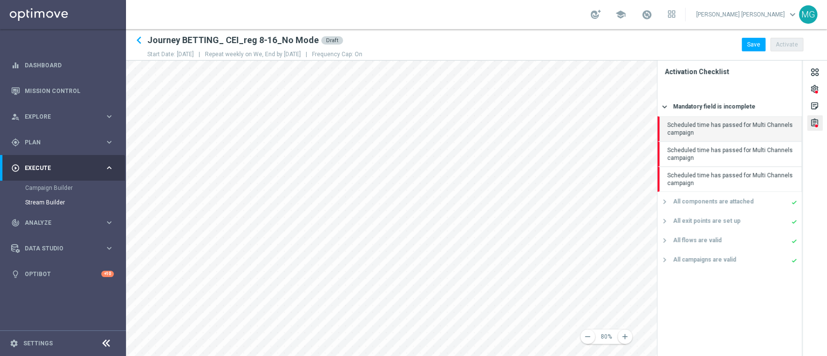
click at [725, 127] on div "Scheduled time has passed for Multi Channels campaign" at bounding box center [729, 128] width 144 height 25
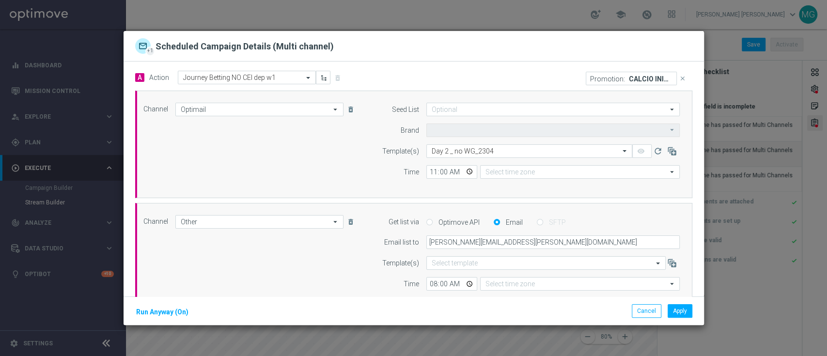
type input "Sisal Marketing"
type input "Central European Time ([GEOGRAPHIC_DATA]) (UTC +02:00)"
click at [643, 313] on button "Cancel" at bounding box center [647, 311] width 30 height 14
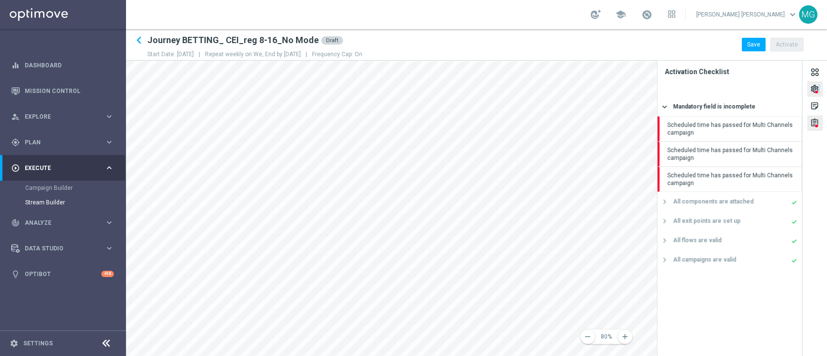
click at [817, 89] on div "settings" at bounding box center [815, 89] width 16 height 16
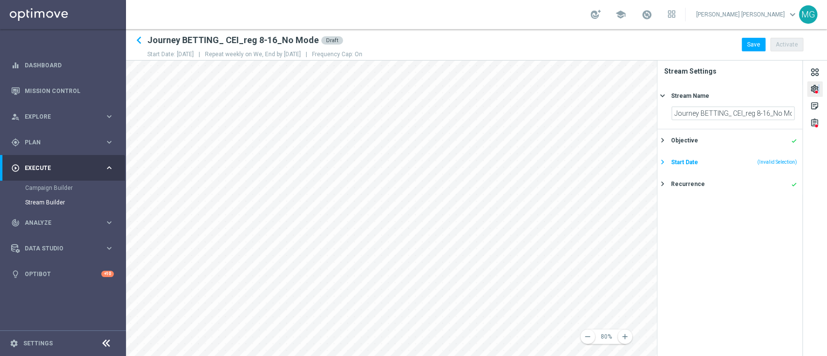
click at [698, 158] on div "Start Date (Invalid Selection)" at bounding box center [734, 162] width 126 height 9
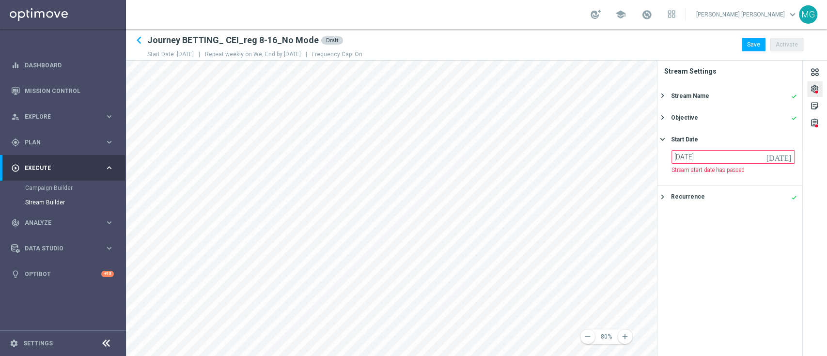
click at [788, 156] on icon "[DATE]" at bounding box center [780, 155] width 29 height 11
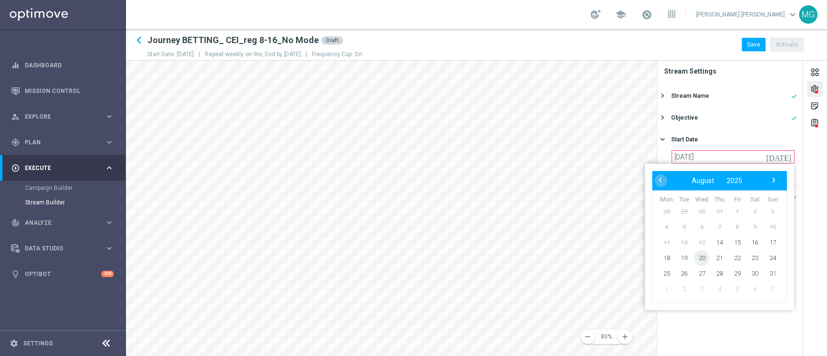
click at [702, 258] on span "20" at bounding box center [702, 258] width 16 height 16
type input "[DATE]"
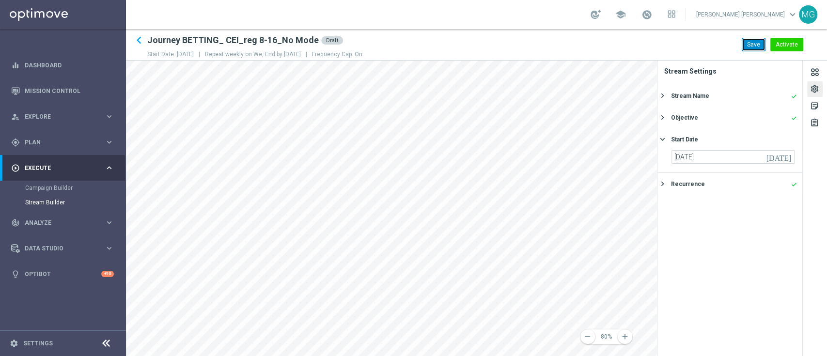
click at [757, 48] on button "Save" at bounding box center [754, 45] width 24 height 14
click at [786, 45] on button "Activate" at bounding box center [786, 45] width 33 height 14
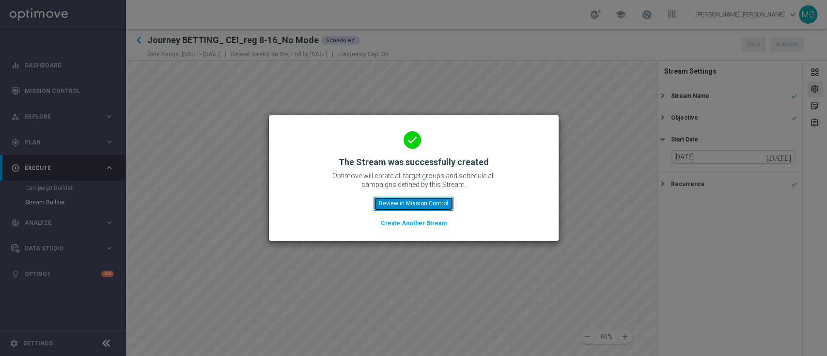
click at [403, 201] on button "Review in Mission Control" at bounding box center [414, 204] width 80 height 14
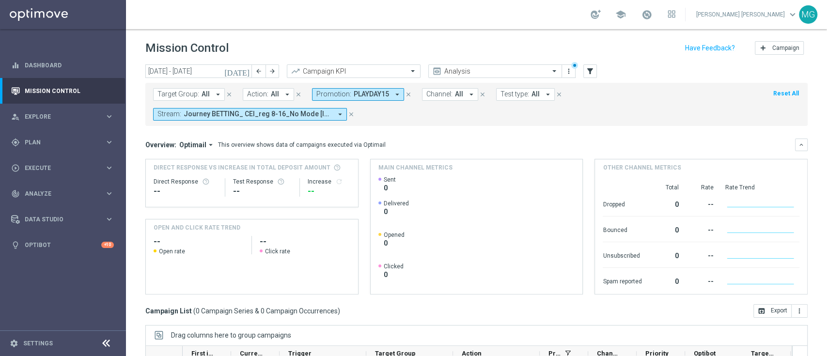
click at [348, 113] on icon "close" at bounding box center [351, 114] width 7 height 7
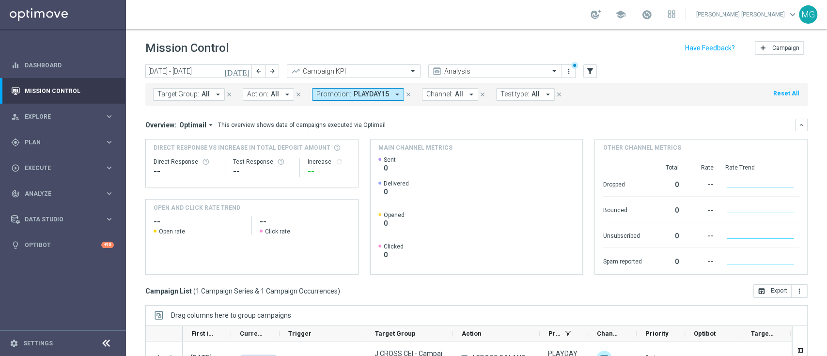
click at [405, 93] on icon "close" at bounding box center [408, 94] width 7 height 7
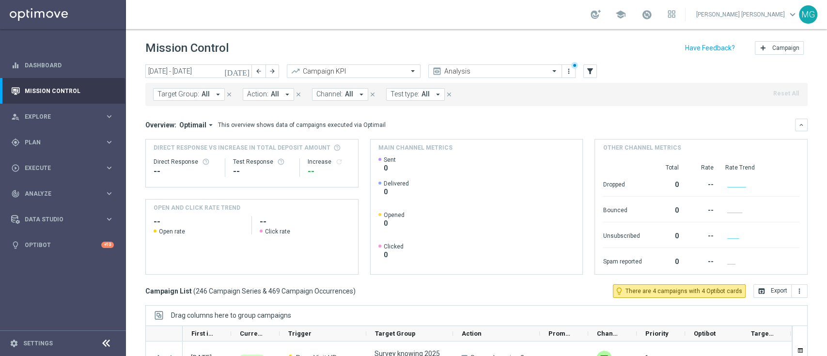
click at [447, 117] on mini-dashboard "Overview: Optimail arrow_drop_down This overview shows data of campaigns execut…" at bounding box center [476, 195] width 662 height 178
click at [594, 73] on button "filter_alt" at bounding box center [590, 71] width 14 height 14
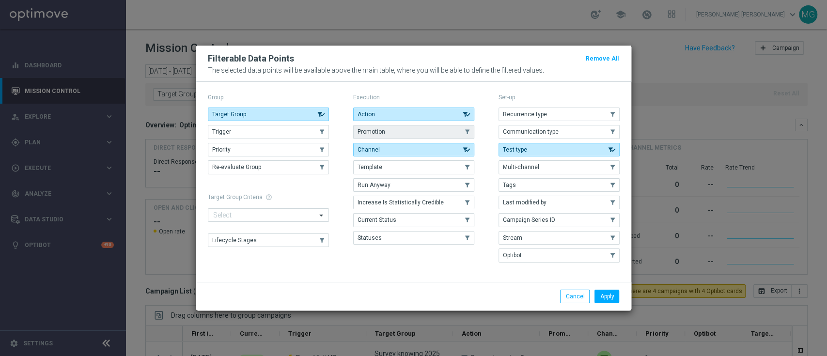
click at [389, 131] on button "Promotion" at bounding box center [413, 132] width 121 height 14
click at [605, 297] on button "Apply" at bounding box center [606, 297] width 25 height 14
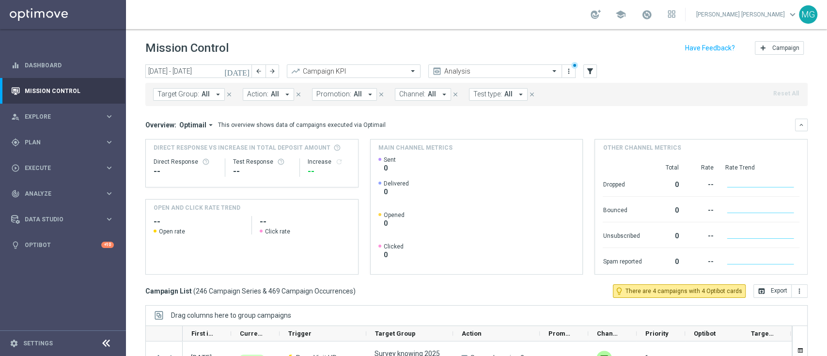
click at [335, 98] on button "Promotion: All arrow_drop_down" at bounding box center [344, 94] width 65 height 13
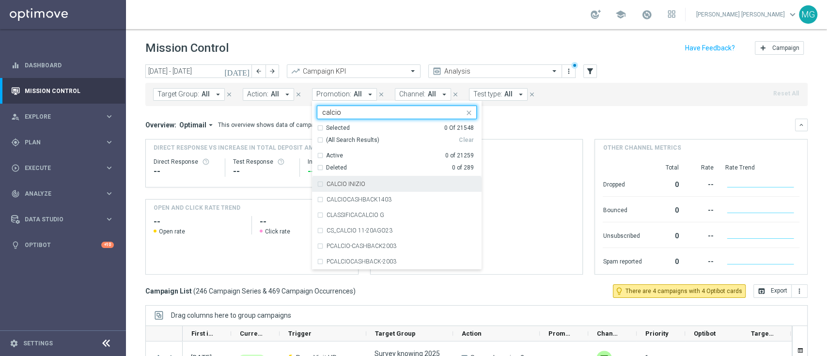
click at [342, 185] on label "CALCIO INIZIO" at bounding box center [346, 184] width 39 height 6
type input "calcio"
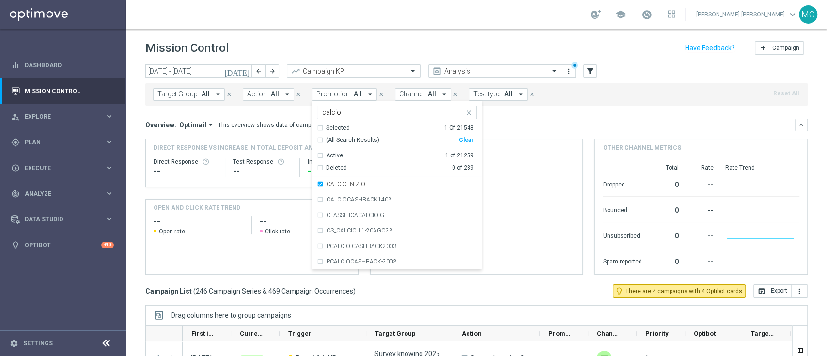
click at [573, 127] on div "Overview: Optimail arrow_drop_down This overview shows data of campaigns execut…" at bounding box center [470, 125] width 650 height 9
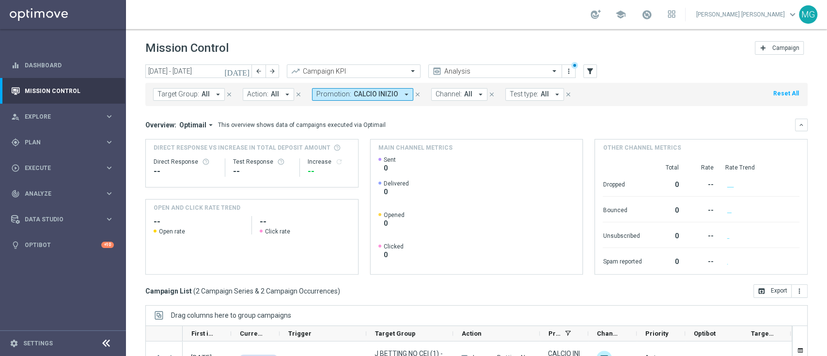
scroll to position [127, 0]
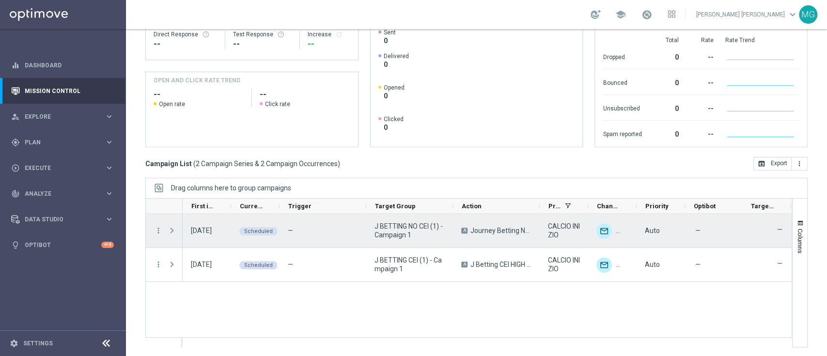
click at [170, 233] on span at bounding box center [172, 231] width 9 height 8
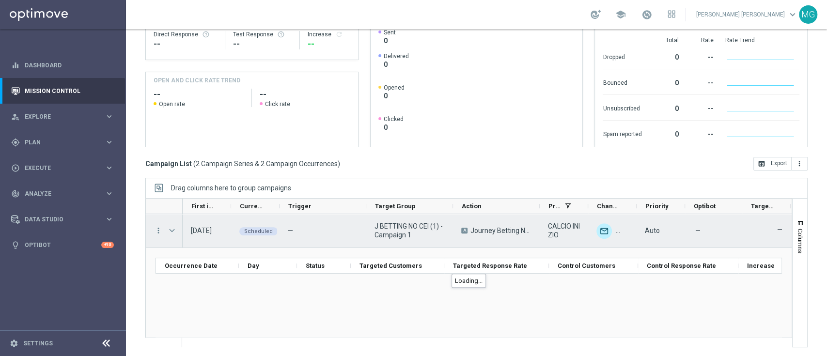
scroll to position [0, 0]
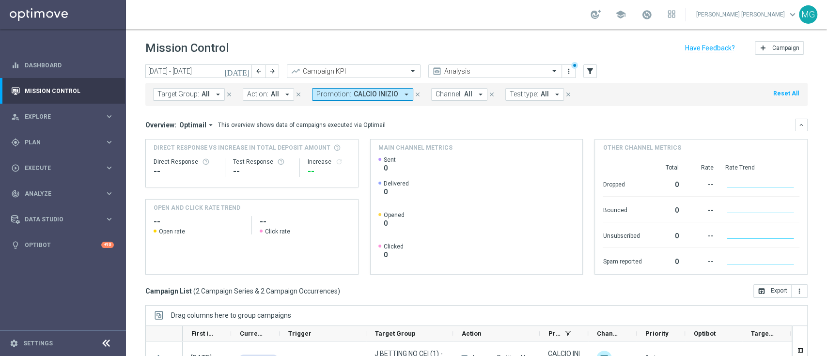
click at [244, 69] on icon "[DATE]" at bounding box center [237, 71] width 26 height 9
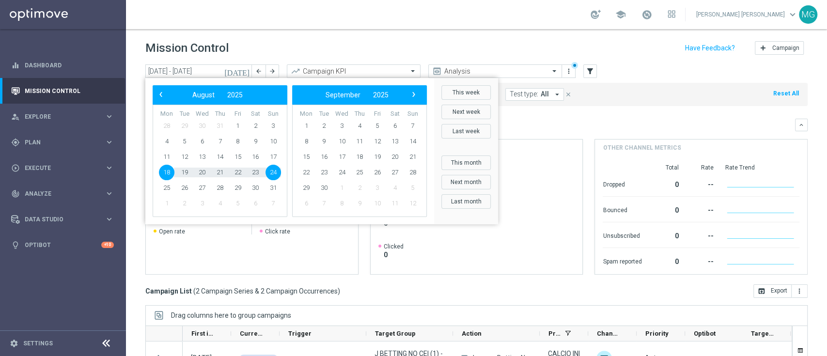
click at [593, 116] on mini-dashboard "Overview: Optimail arrow_drop_down This overview shows data of campaigns execut…" at bounding box center [476, 195] width 662 height 178
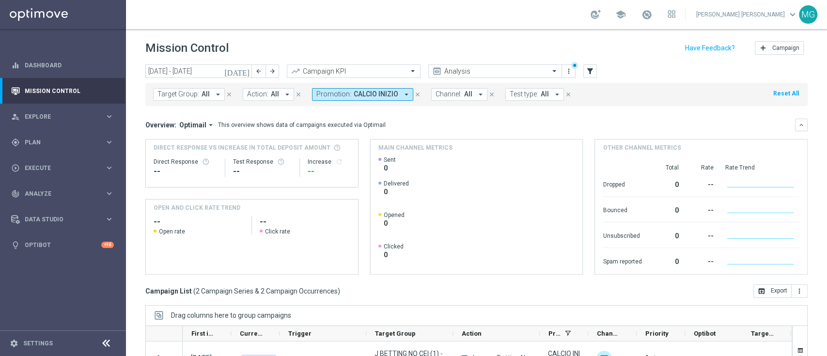
click at [246, 69] on icon "[DATE]" at bounding box center [237, 71] width 26 height 9
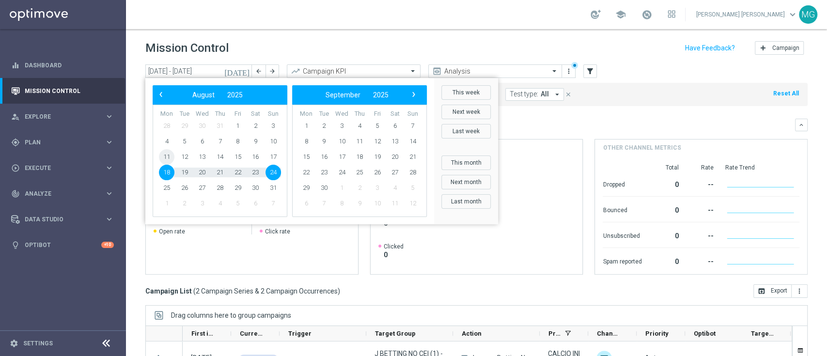
click at [167, 158] on span "11" at bounding box center [167, 157] width 16 height 16
click at [267, 172] on span "24" at bounding box center [273, 173] width 16 height 16
type input "[DATE] - [DATE]"
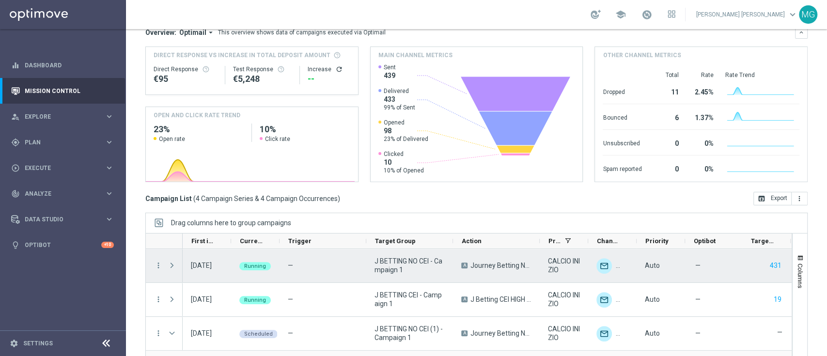
scroll to position [128, 0]
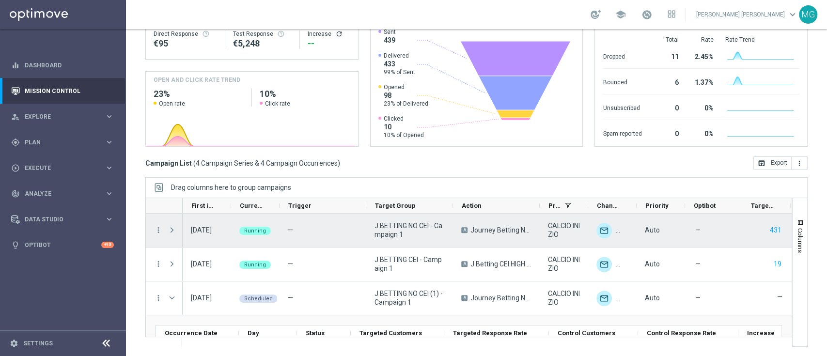
click at [173, 230] on span "Press SPACE to select this row." at bounding box center [172, 230] width 9 height 8
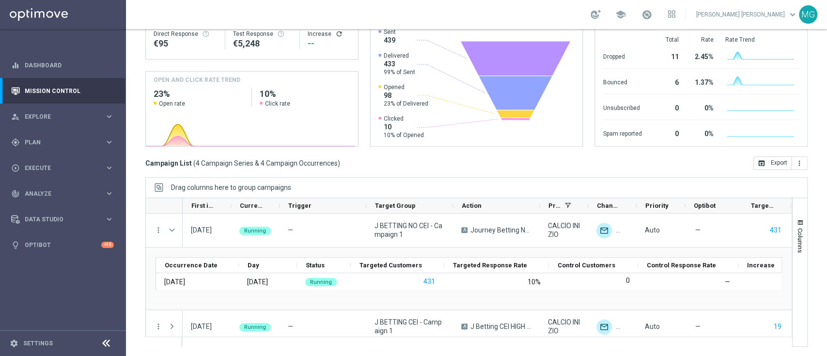
scroll to position [37, 0]
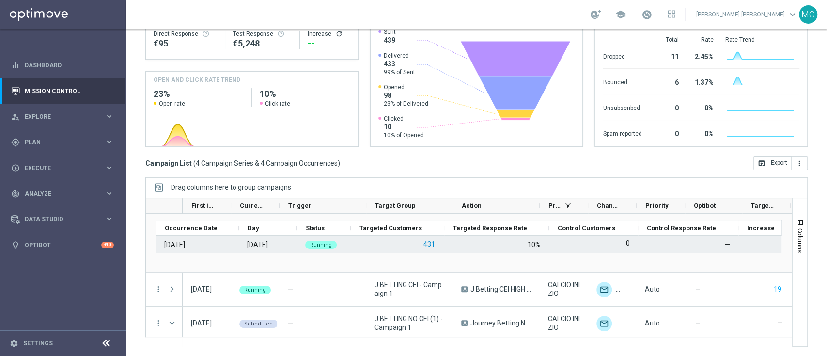
click at [430, 246] on button "431" at bounding box center [429, 244] width 14 height 12
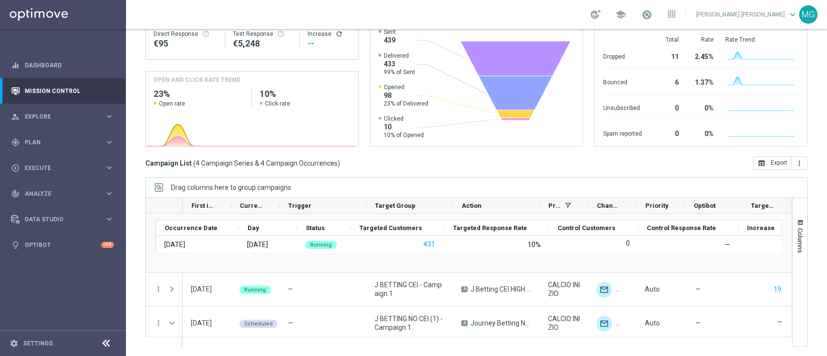
scroll to position [0, 0]
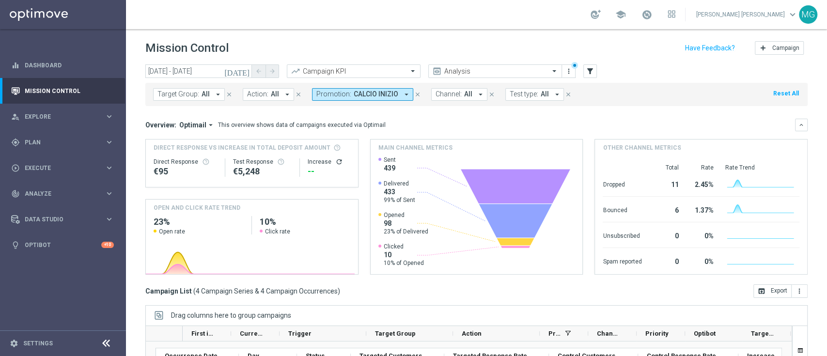
click at [376, 94] on span "CALCIO INIZIO" at bounding box center [376, 94] width 45 height 8
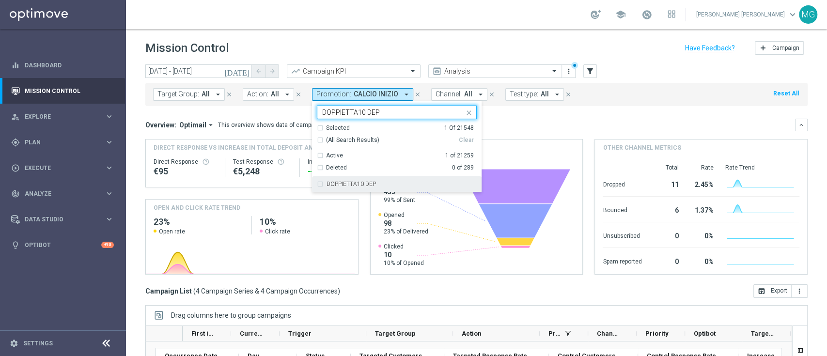
click at [346, 183] on label "DOPPIETTA10 DEP" at bounding box center [351, 184] width 49 height 6
type input "DOPPIETTA10 DEP"
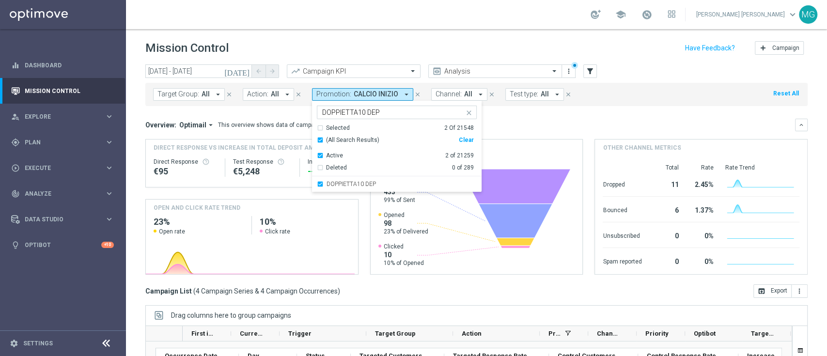
click at [531, 115] on mini-dashboard "Overview: Optimail arrow_drop_down This overview shows data of campaigns execut…" at bounding box center [476, 195] width 662 height 178
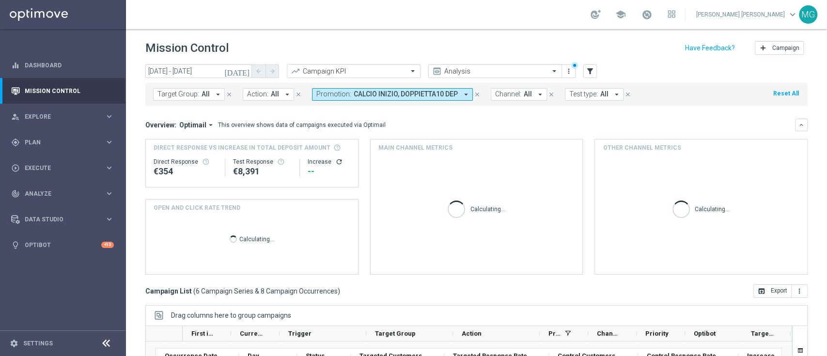
click at [431, 92] on span "CALCIO INIZIO, DOPPIETTA10 DEP" at bounding box center [406, 94] width 104 height 8
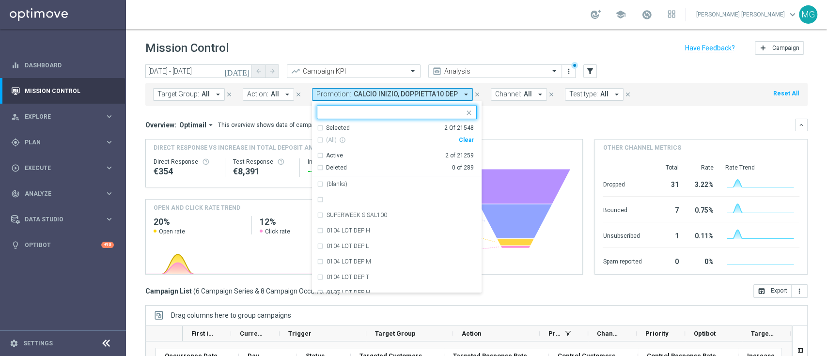
click at [342, 125] on div "Selected" at bounding box center [338, 128] width 24 height 8
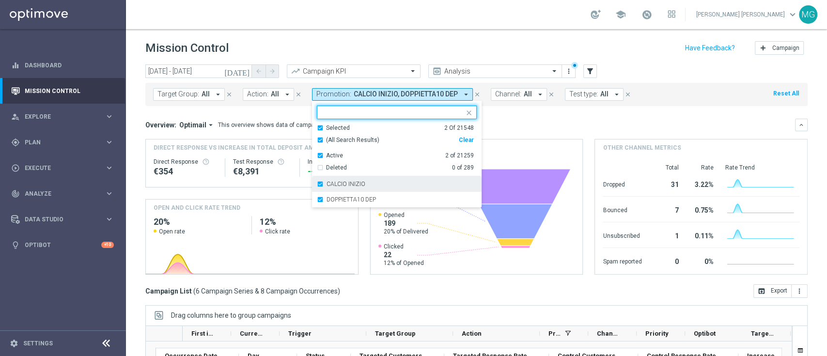
click at [341, 176] on div "CALCIO INIZIO" at bounding box center [397, 184] width 160 height 16
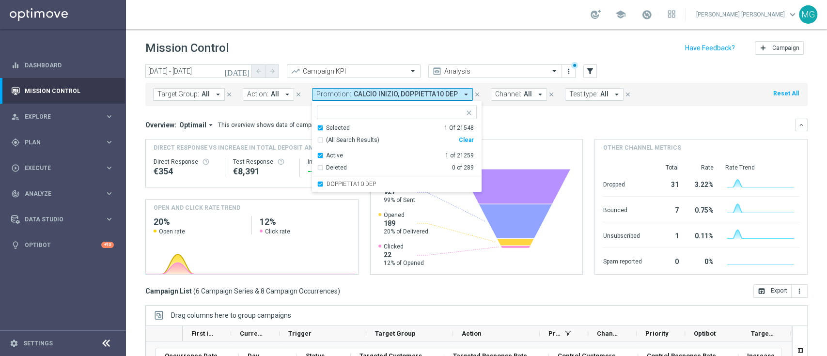
click at [514, 118] on mini-dashboard "Overview: Optimail arrow_drop_down This overview shows data of campaigns execut…" at bounding box center [476, 195] width 662 height 178
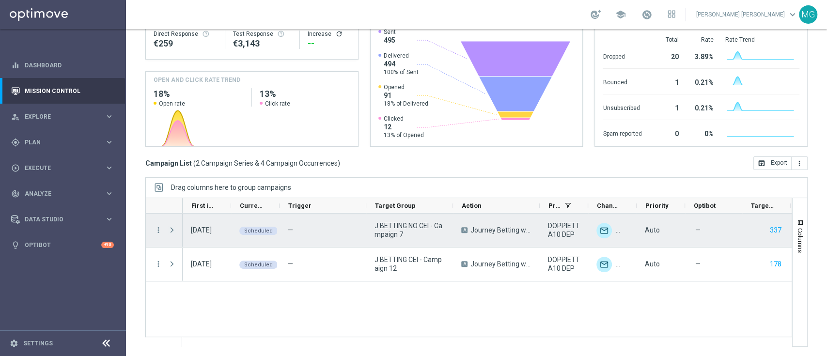
click at [171, 230] on span at bounding box center [172, 230] width 9 height 8
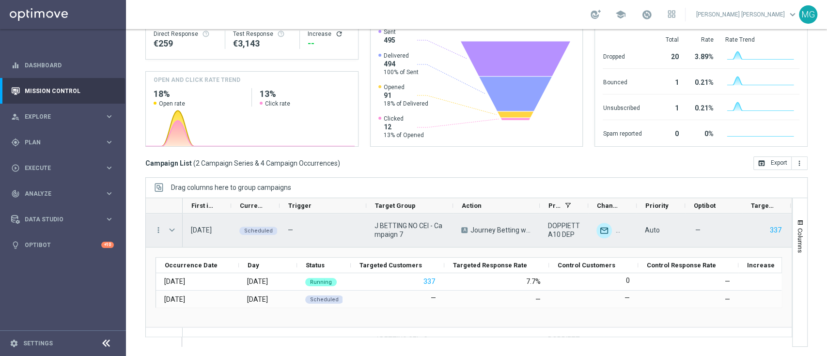
scroll to position [20, 0]
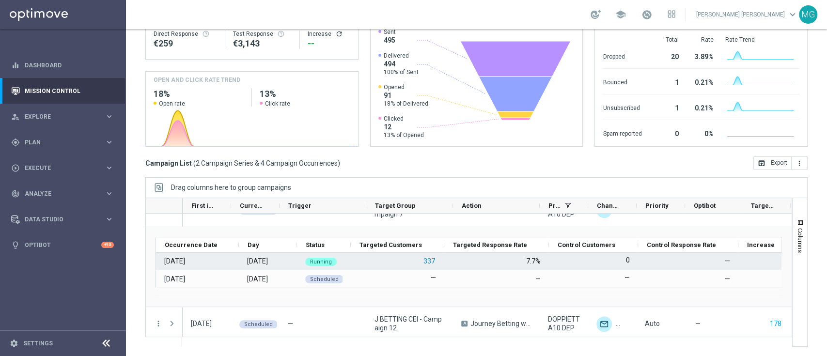
click at [433, 262] on button "337" at bounding box center [429, 261] width 14 height 12
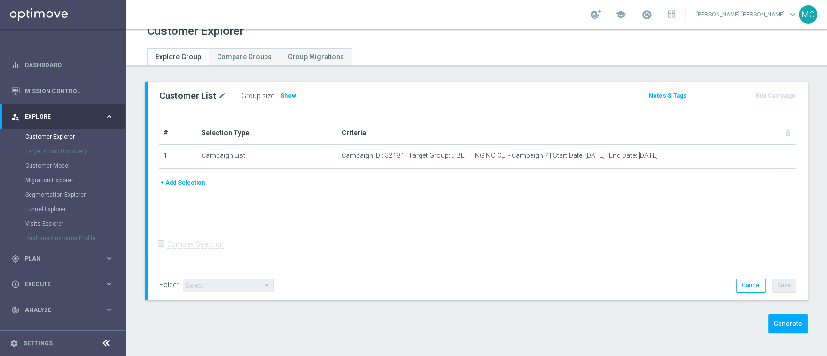
scroll to position [14, 0]
click at [774, 318] on button "Generate" at bounding box center [787, 323] width 39 height 19
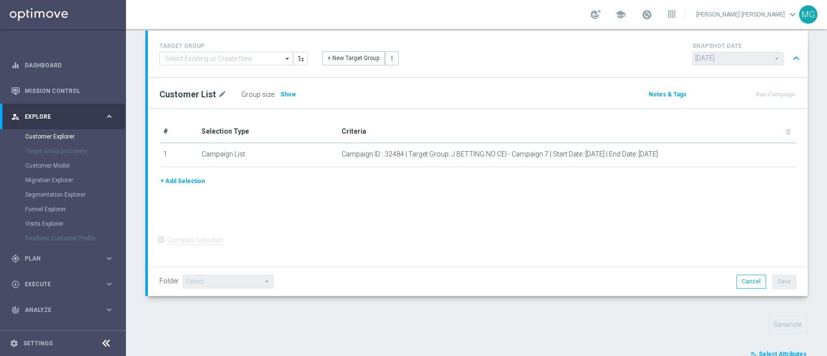
scroll to position [279, 0]
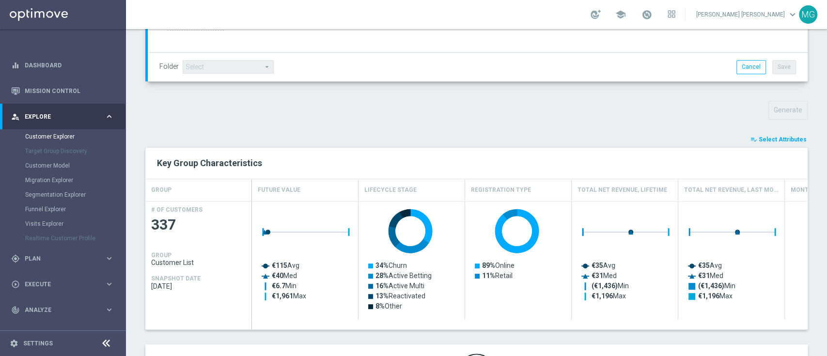
click at [786, 139] on span "Select Attributes" at bounding box center [783, 139] width 48 height 7
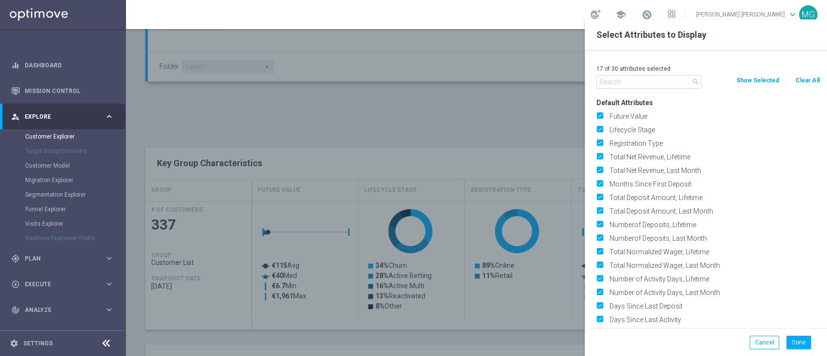
click at [812, 80] on button "Clear All" at bounding box center [808, 80] width 26 height 11
checkbox input "false"
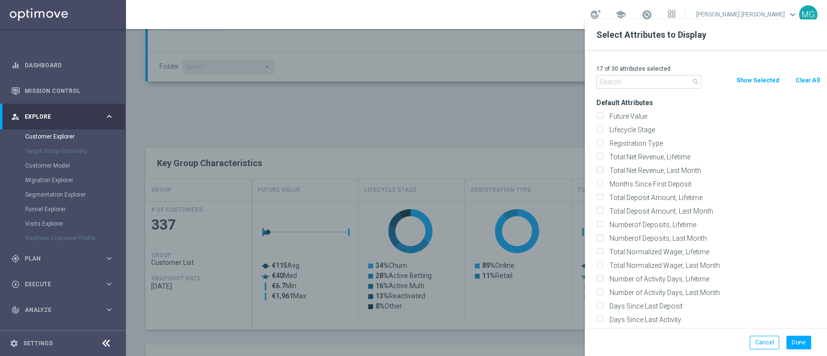
checkbox input "false"
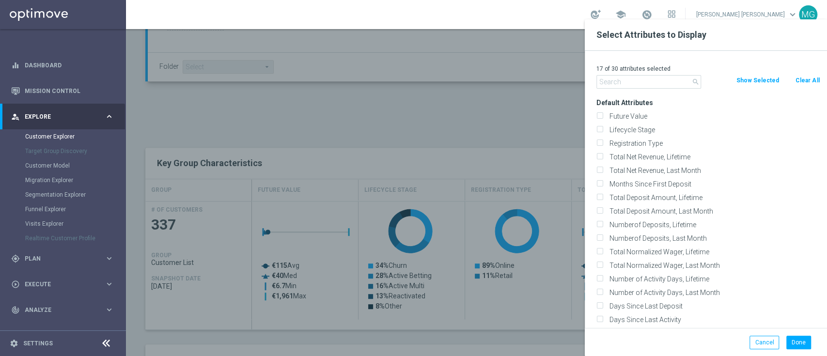
checkbox input "false"
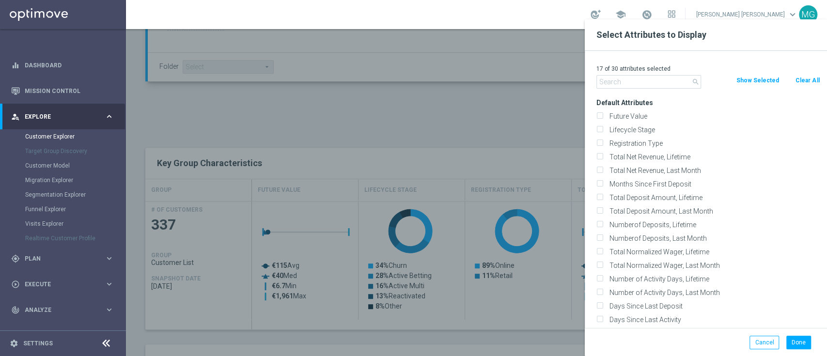
checkbox input "false"
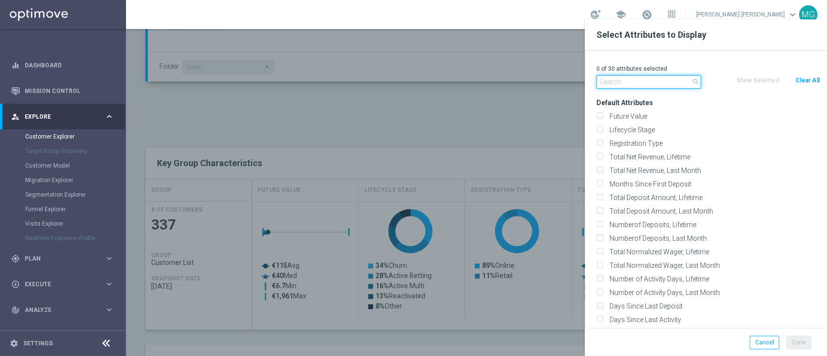
click at [613, 83] on input "text" at bounding box center [648, 82] width 105 height 14
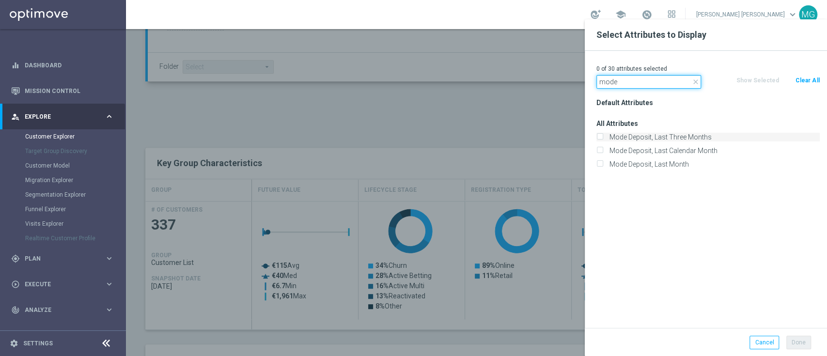
type input "mode"
click at [647, 136] on label "Mode Deposit, Last Three Months" at bounding box center [713, 137] width 214 height 9
click at [603, 136] on input "Mode Deposit, Last Three Months" at bounding box center [599, 138] width 6 height 6
checkbox input "true"
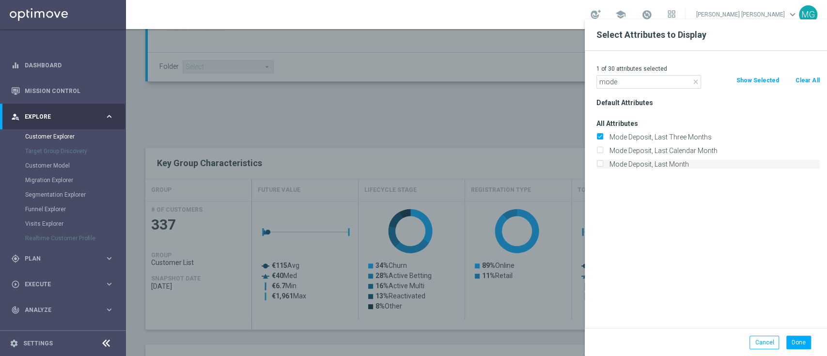
click at [640, 164] on label "Mode Deposit, Last Month" at bounding box center [713, 164] width 214 height 9
click at [603, 164] on input "Mode Deposit, Last Month" at bounding box center [599, 165] width 6 height 6
checkbox input "true"
click at [795, 342] on button "Done" at bounding box center [798, 343] width 25 height 14
type input "Search"
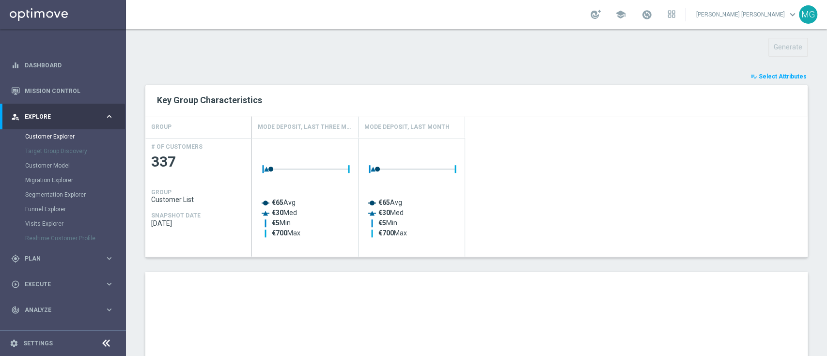
scroll to position [549, 0]
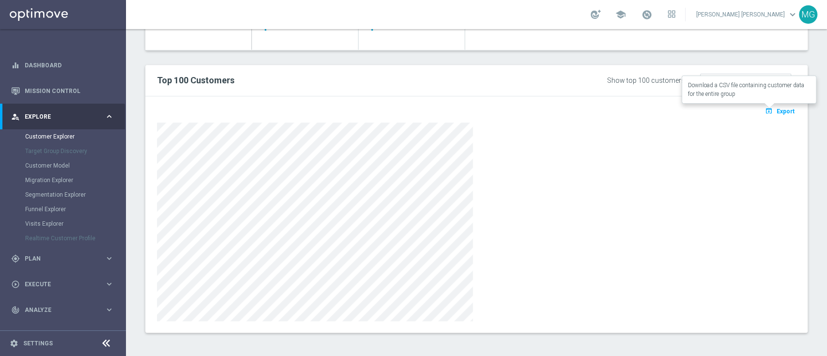
click at [780, 109] on span "Export" at bounding box center [786, 111] width 18 height 7
click at [777, 111] on span "Export" at bounding box center [786, 111] width 18 height 7
click at [780, 109] on span "Export" at bounding box center [786, 111] width 18 height 7
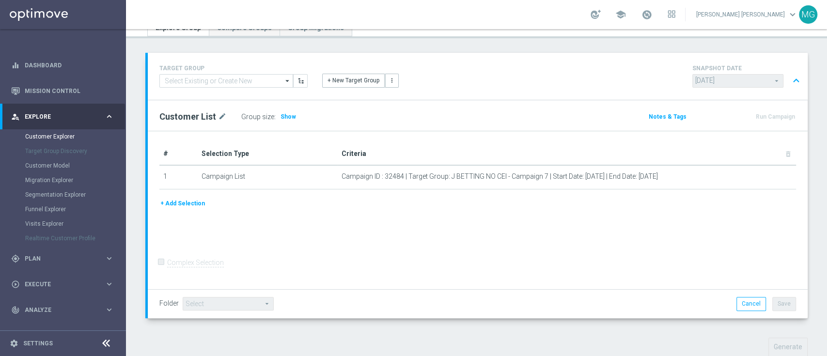
scroll to position [0, 0]
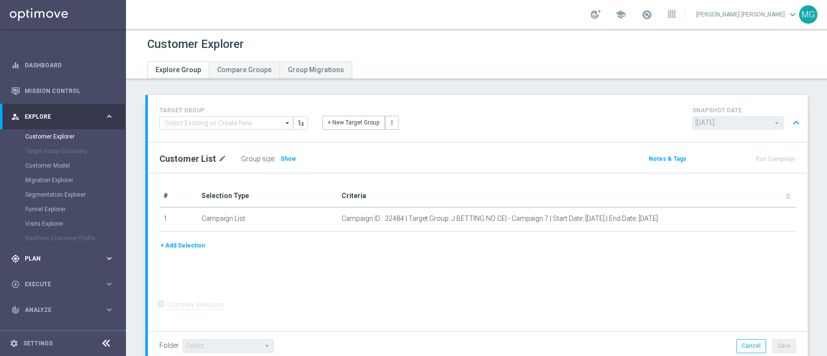
click at [25, 256] on span "Plan" at bounding box center [65, 259] width 80 height 6
click at [40, 206] on link "Streams" at bounding box center [63, 206] width 76 height 8
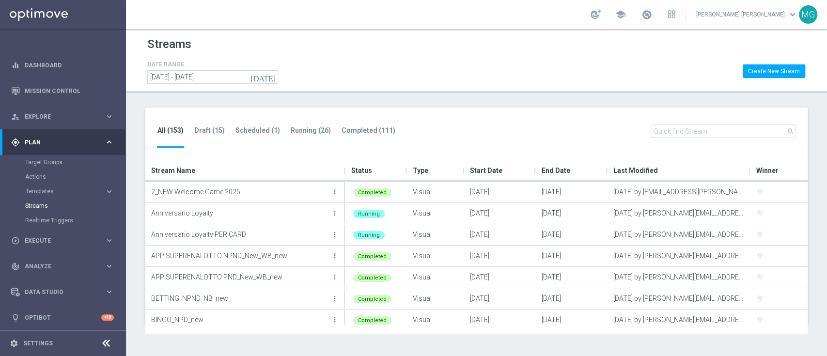
click at [732, 126] on input "text" at bounding box center [723, 132] width 145 height 14
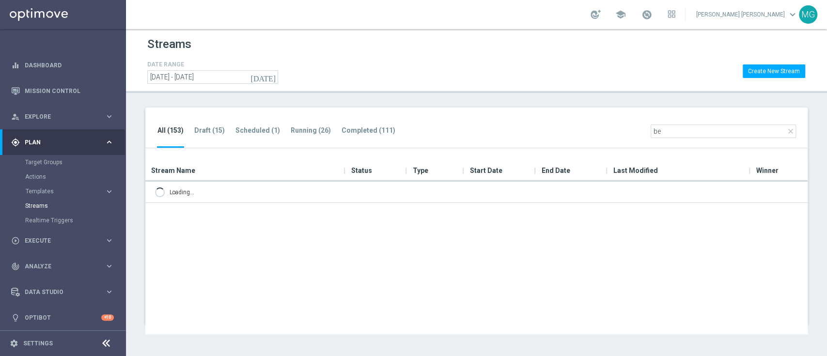
type input "b"
type input "8"
type input "-"
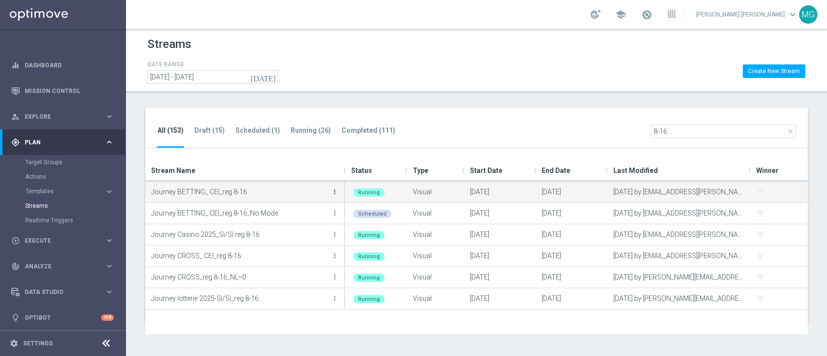
type input "8-16"
click at [337, 193] on icon "more_vert" at bounding box center [335, 192] width 8 height 8
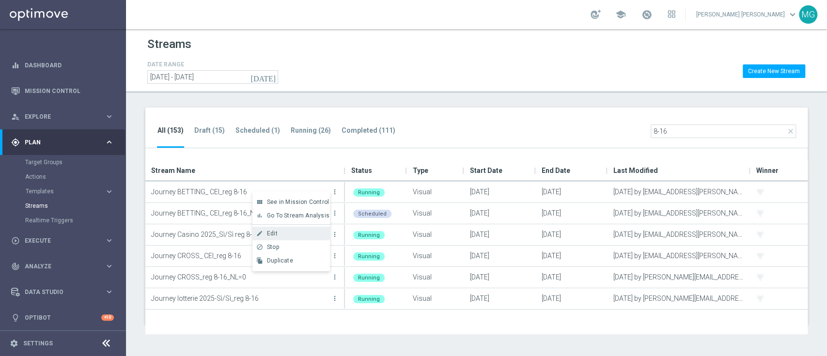
click at [291, 236] on div "Edit" at bounding box center [296, 233] width 59 height 7
